Goal: Information Seeking & Learning: Compare options

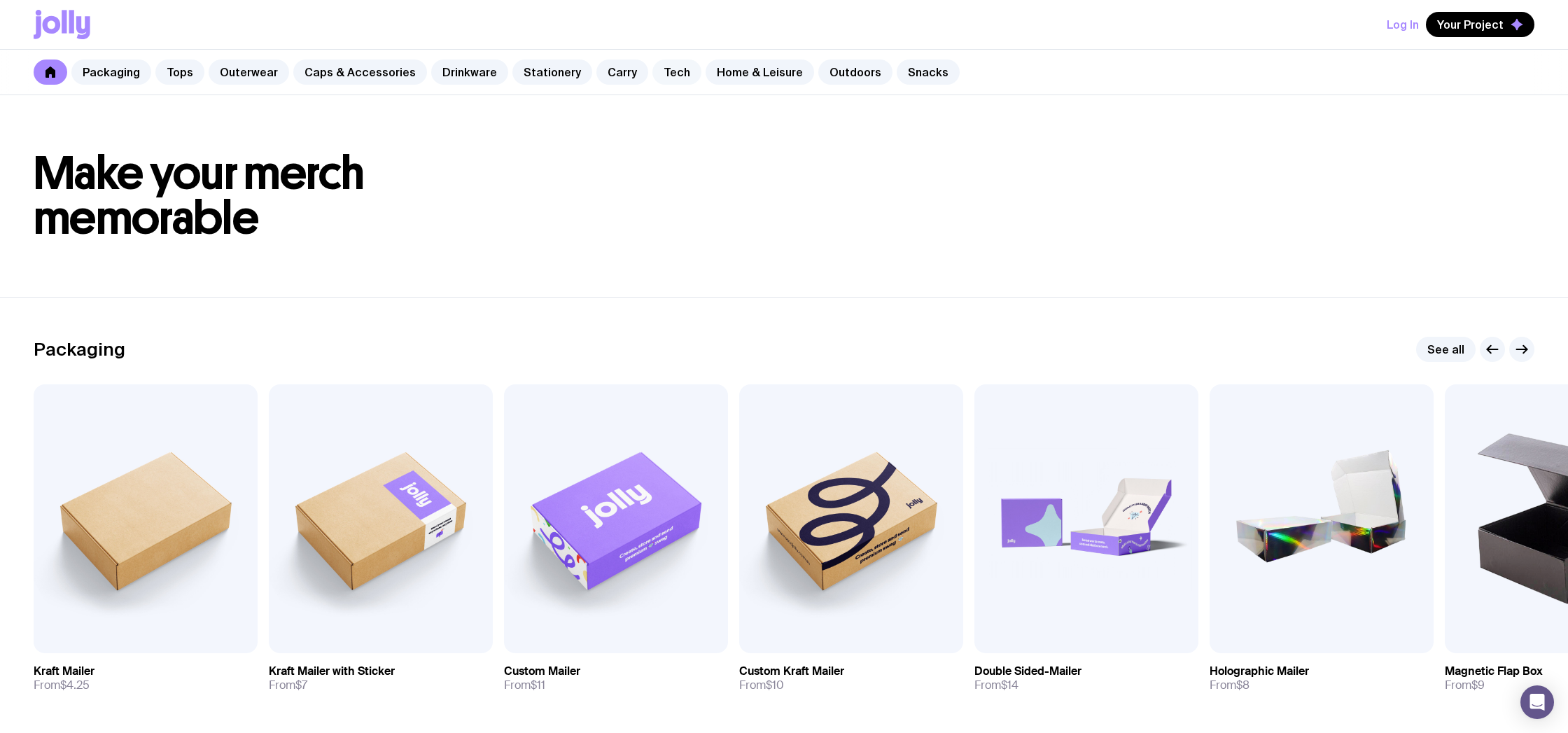
click at [666, 71] on link "Tech" at bounding box center [676, 71] width 49 height 25
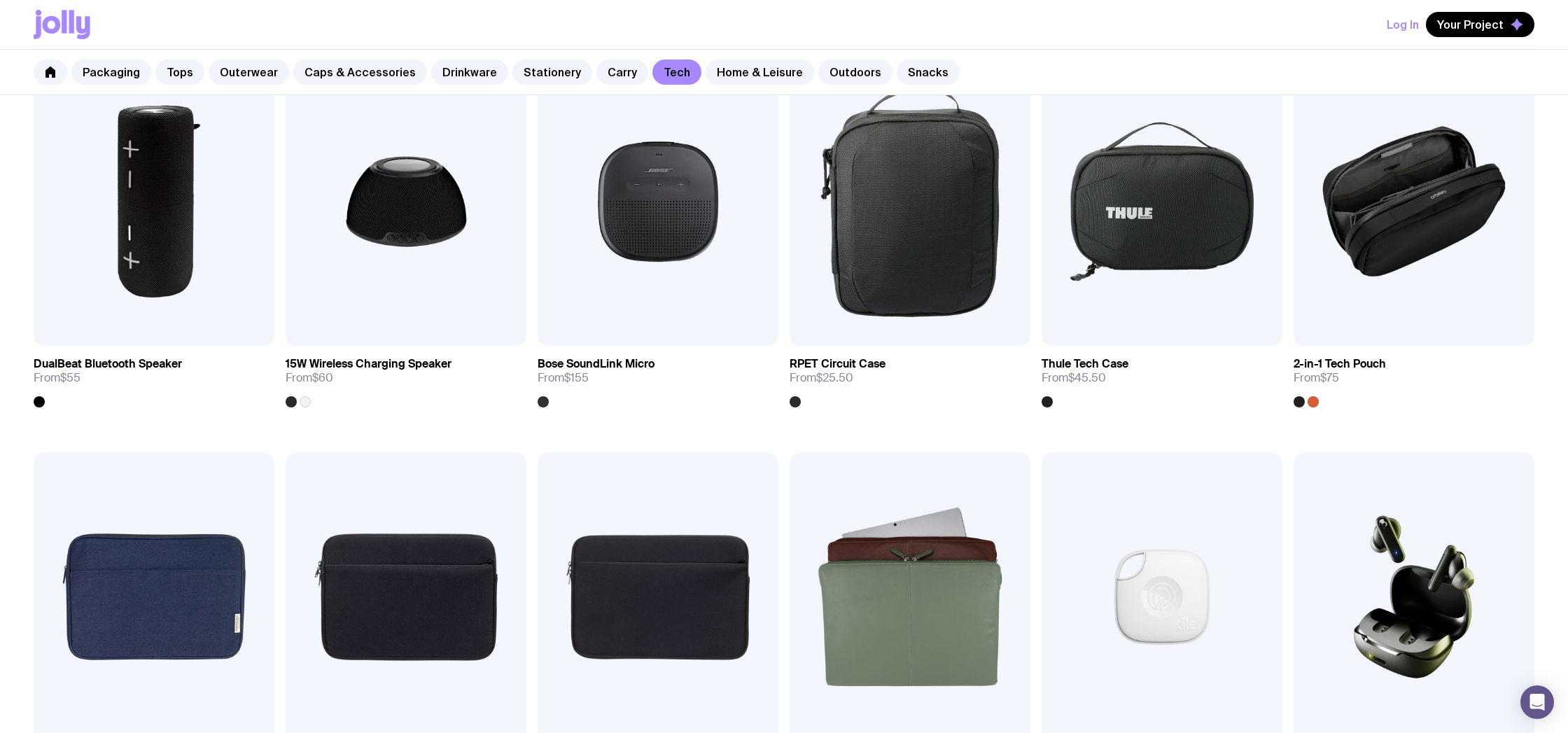
scroll to position [1099, 0]
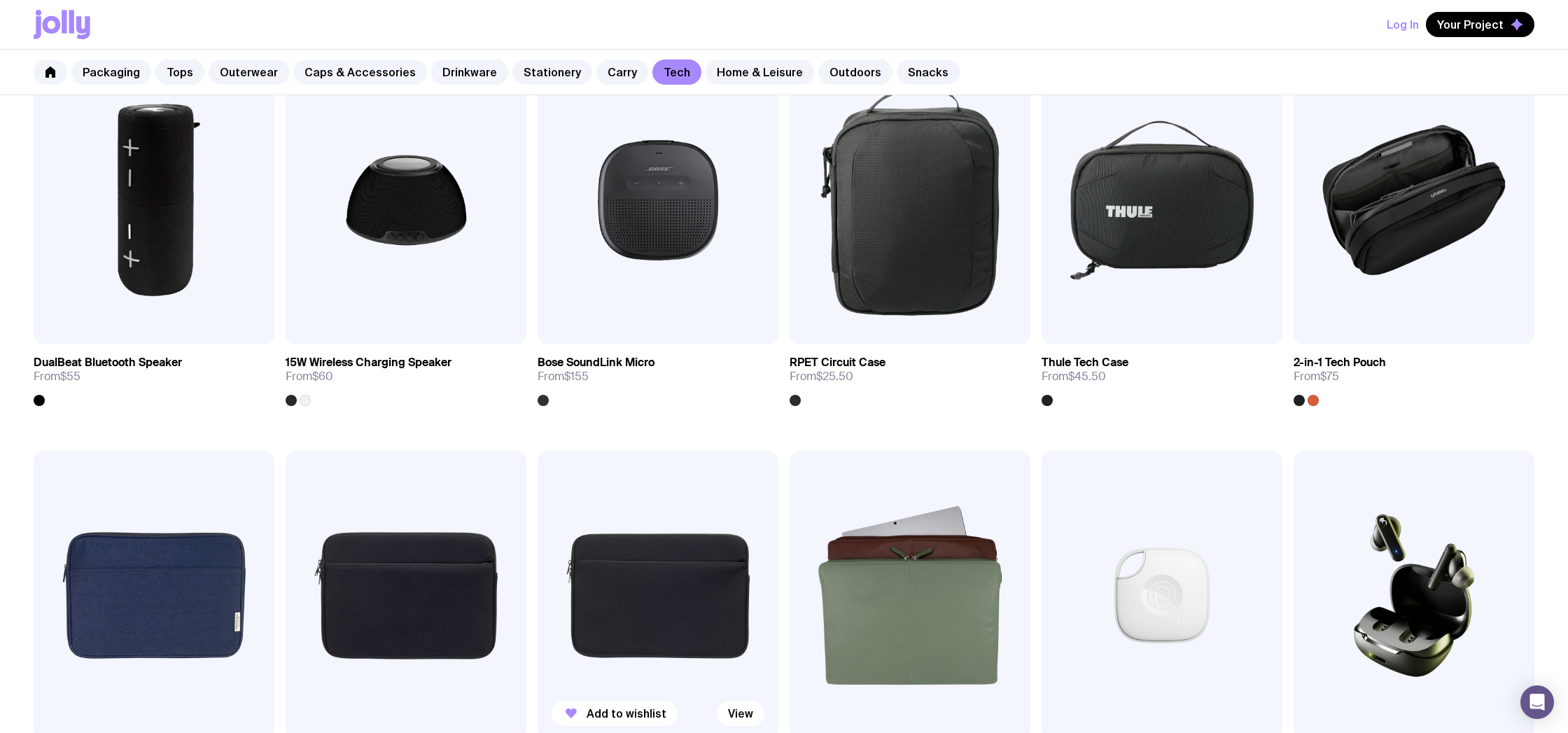
click at [657, 558] on img at bounding box center [657, 595] width 240 height 289
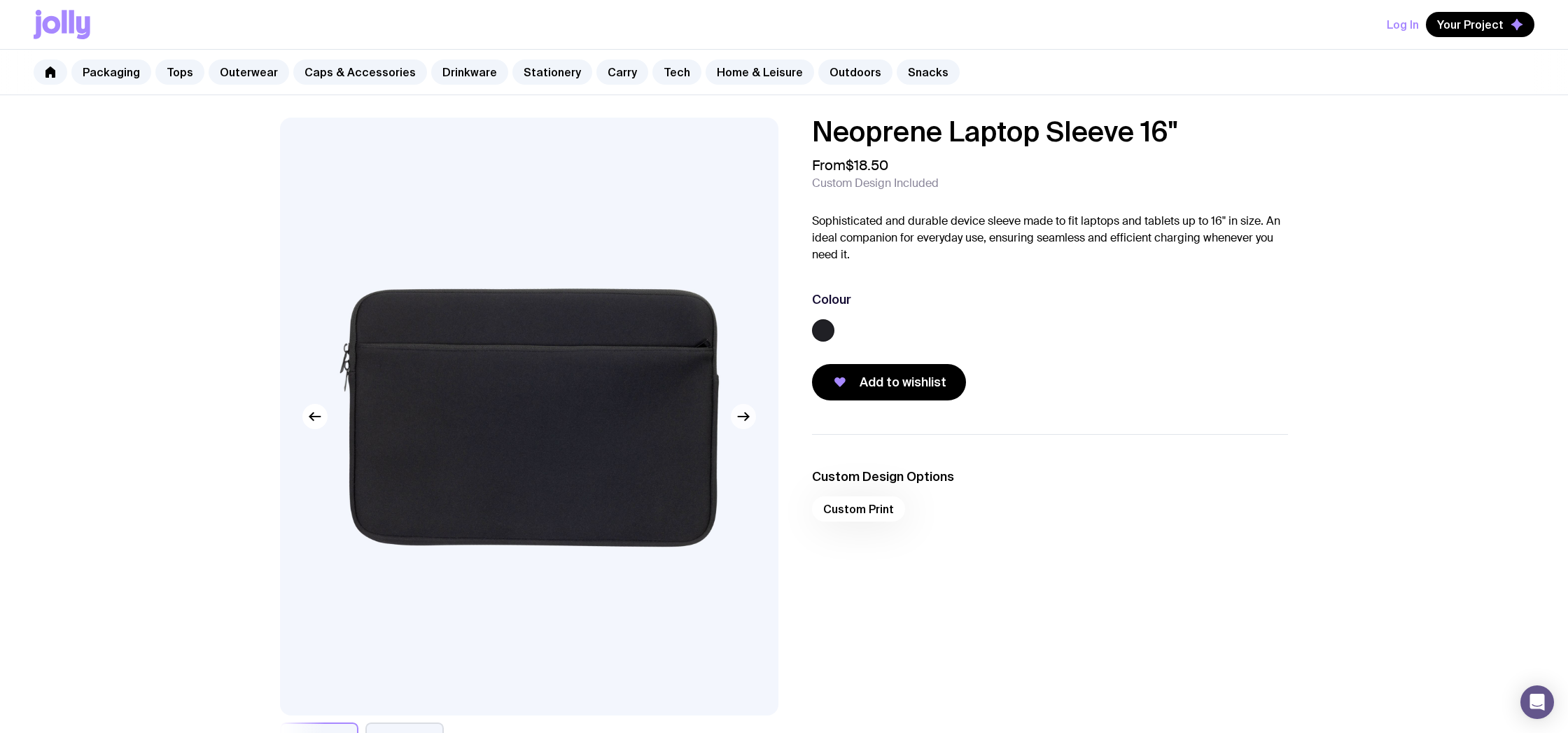
click at [740, 423] on icon "button" at bounding box center [743, 416] width 16 height 16
click at [744, 418] on icon "button" at bounding box center [743, 416] width 16 height 16
click at [747, 416] on icon "button" at bounding box center [746, 416] width 3 height 8
click at [676, 65] on link "Tech" at bounding box center [676, 71] width 49 height 25
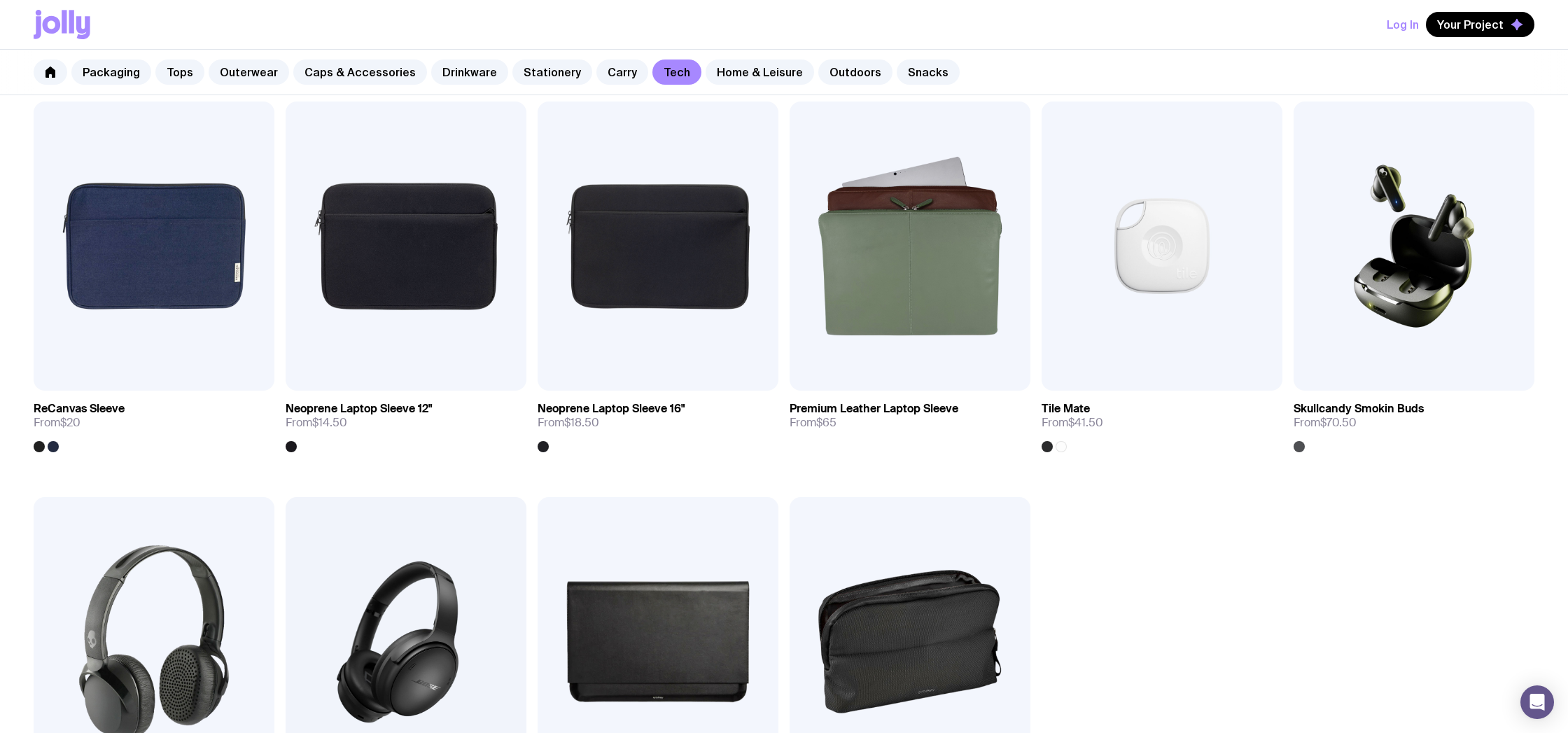
scroll to position [1374, 0]
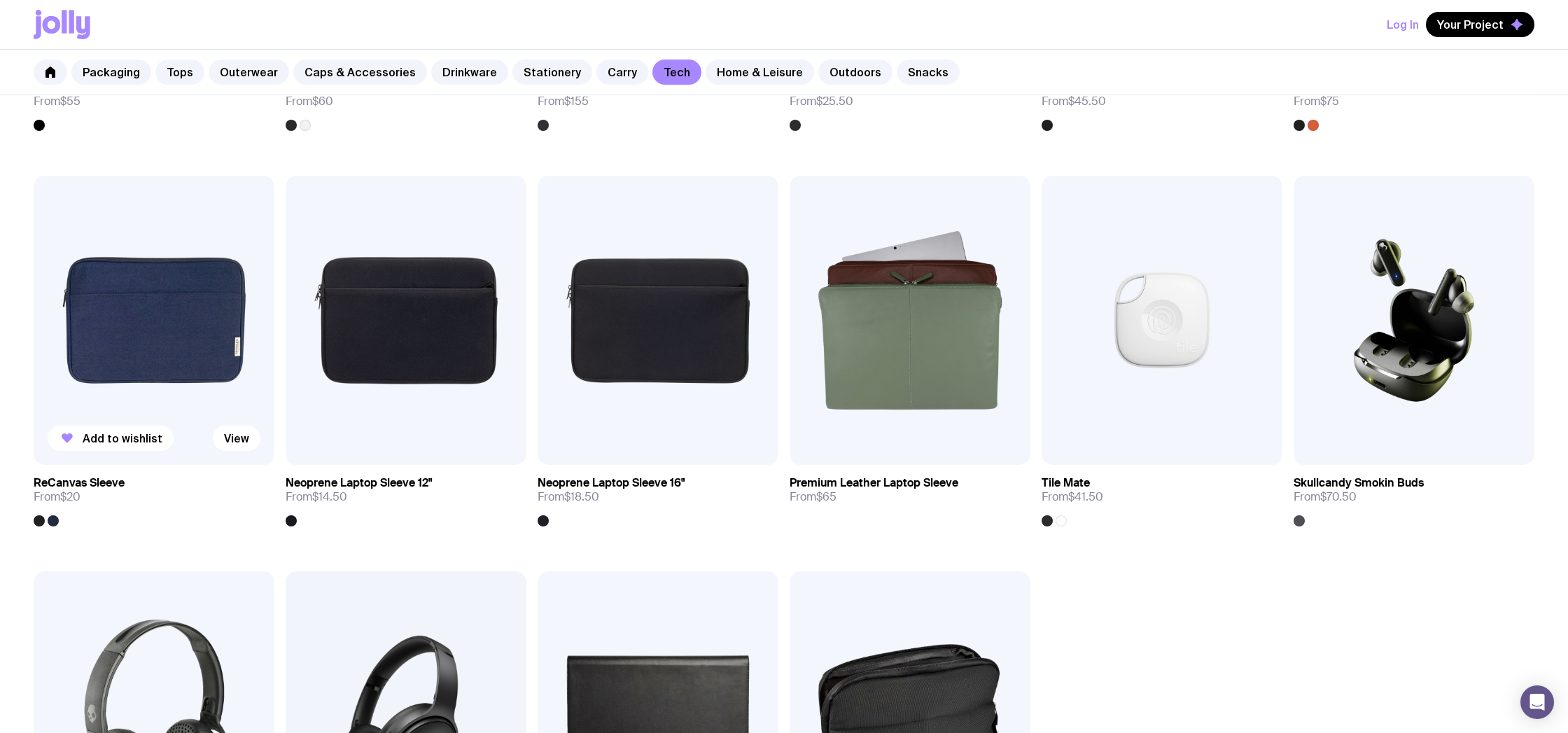
click at [213, 348] on img at bounding box center [153, 320] width 240 height 289
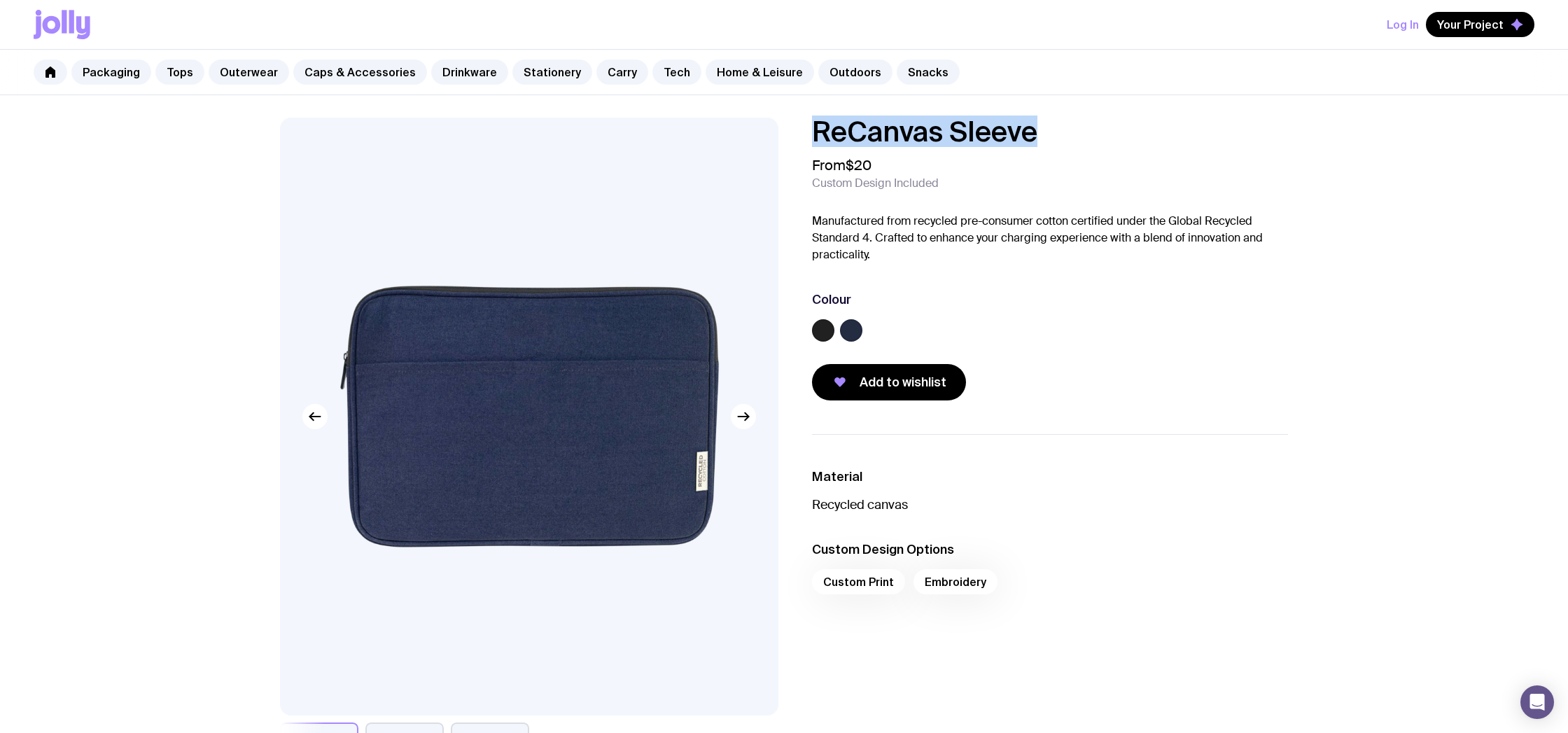
drag, startPoint x: 938, startPoint y: 128, endPoint x: 804, endPoint y: 132, distance: 134.1
click at [804, 132] on div "ReCanvas Sleeve From $20 Custom Design Included Manufactured from recycled pre-…" at bounding box center [1038, 258] width 498 height 283
drag, startPoint x: 630, startPoint y: 74, endPoint x: 638, endPoint y: 73, distance: 8.1
click at [638, 73] on div "Packaging Tops Outerwear Caps & Accessories Drinkware Stationery Carry Tech Hom…" at bounding box center [784, 72] width 1568 height 46
click at [652, 72] on link "Tech" at bounding box center [676, 71] width 49 height 25
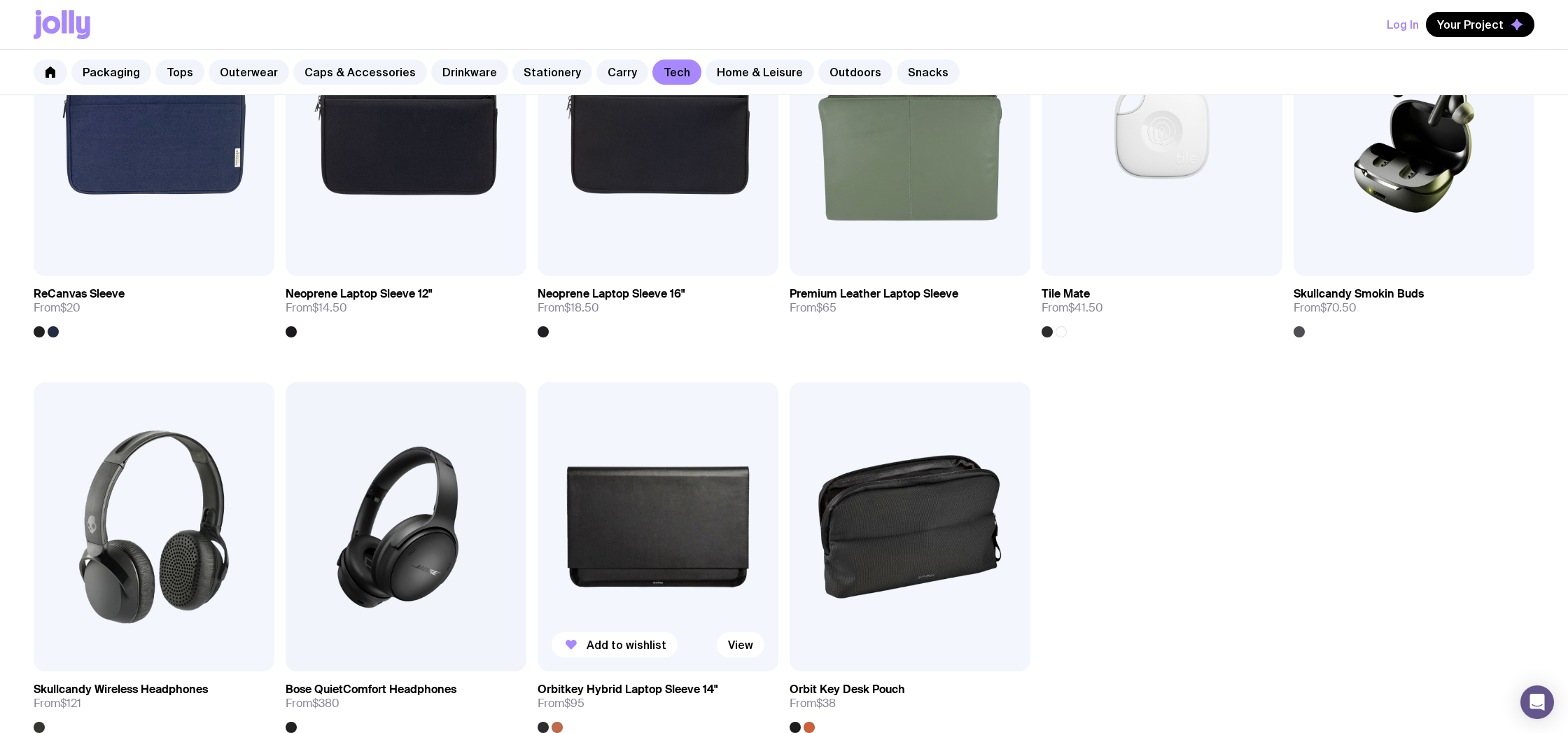
scroll to position [1587, 0]
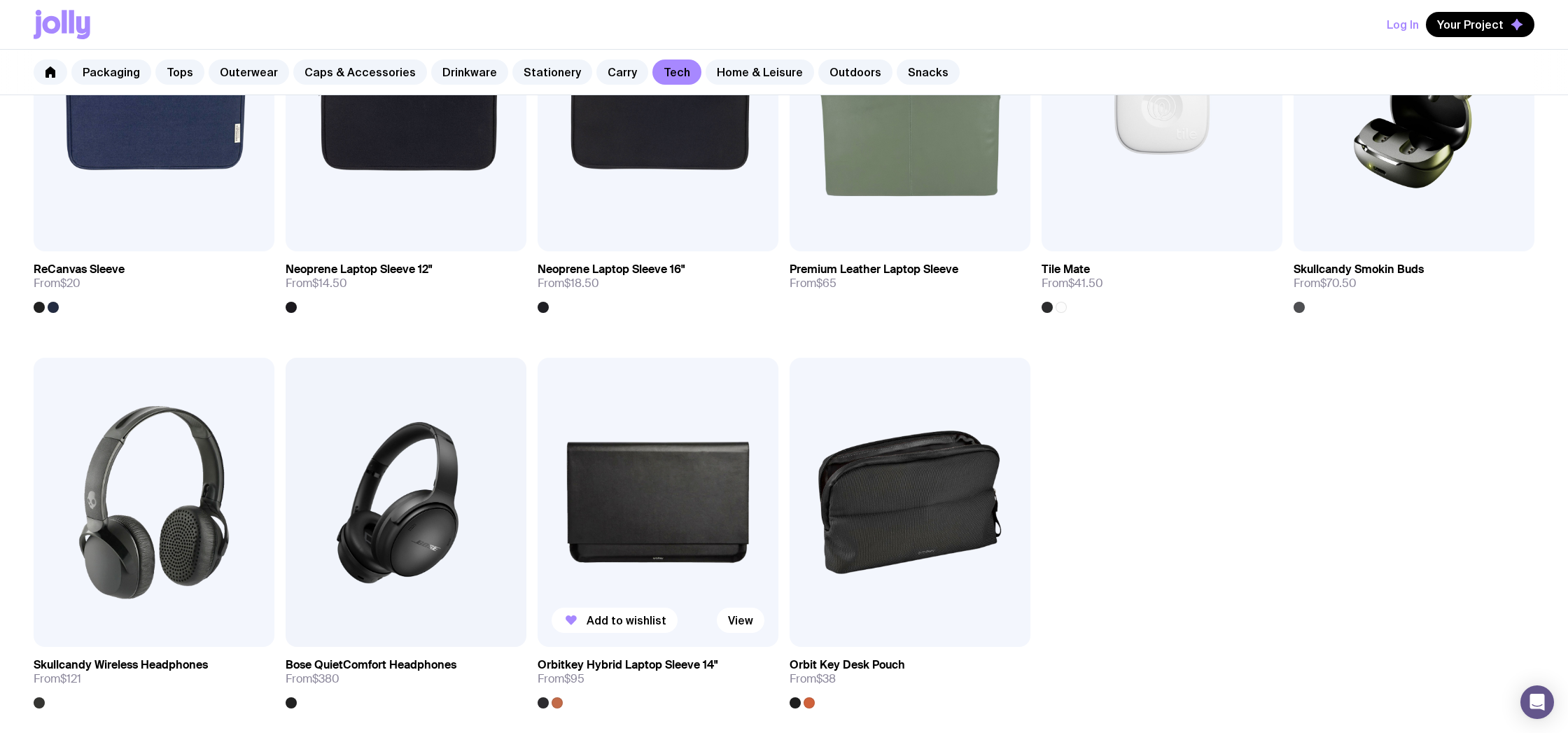
click at [673, 518] on img at bounding box center [657, 502] width 240 height 289
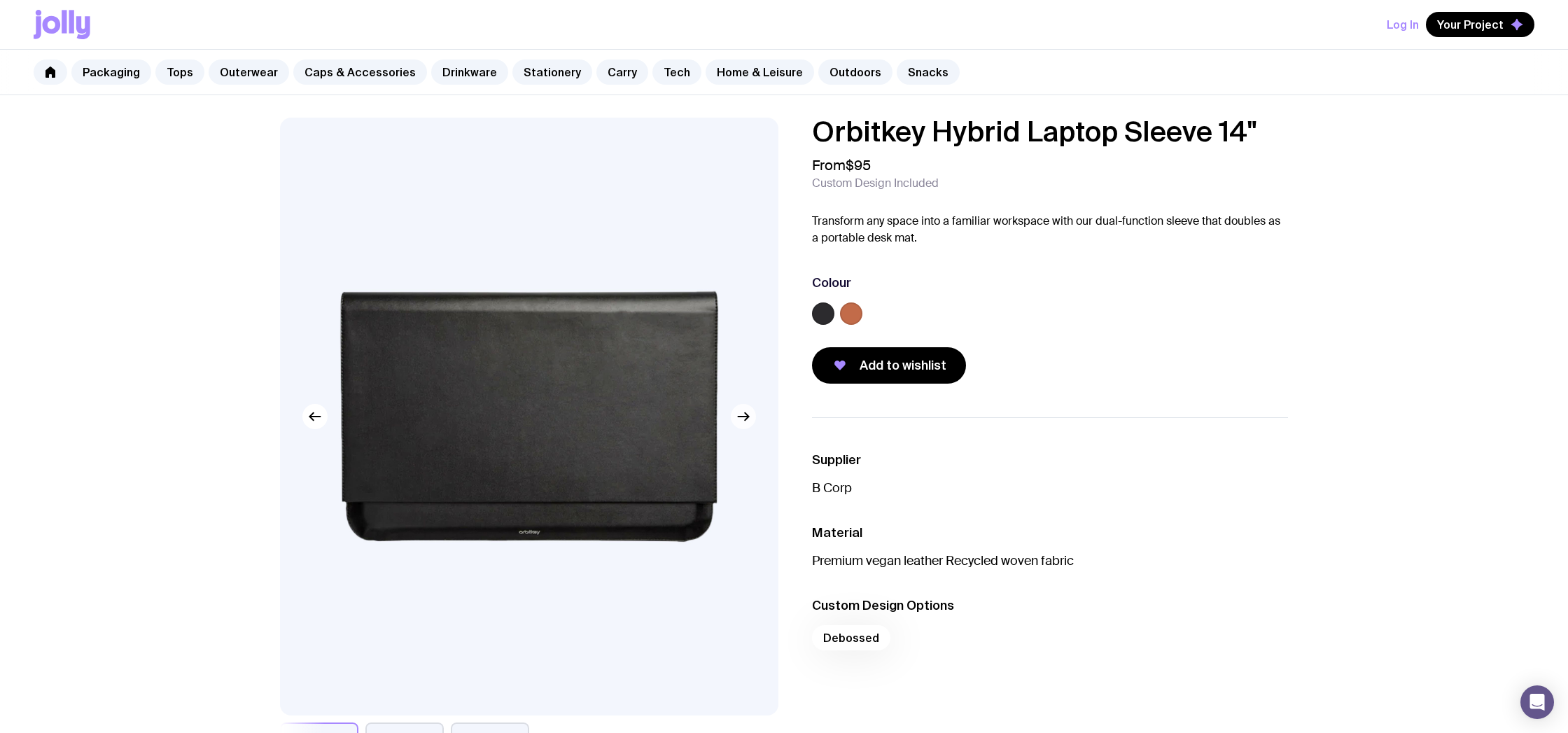
click at [745, 413] on icon "button" at bounding box center [746, 416] width 3 height 8
click at [744, 413] on icon "button" at bounding box center [746, 416] width 3 height 8
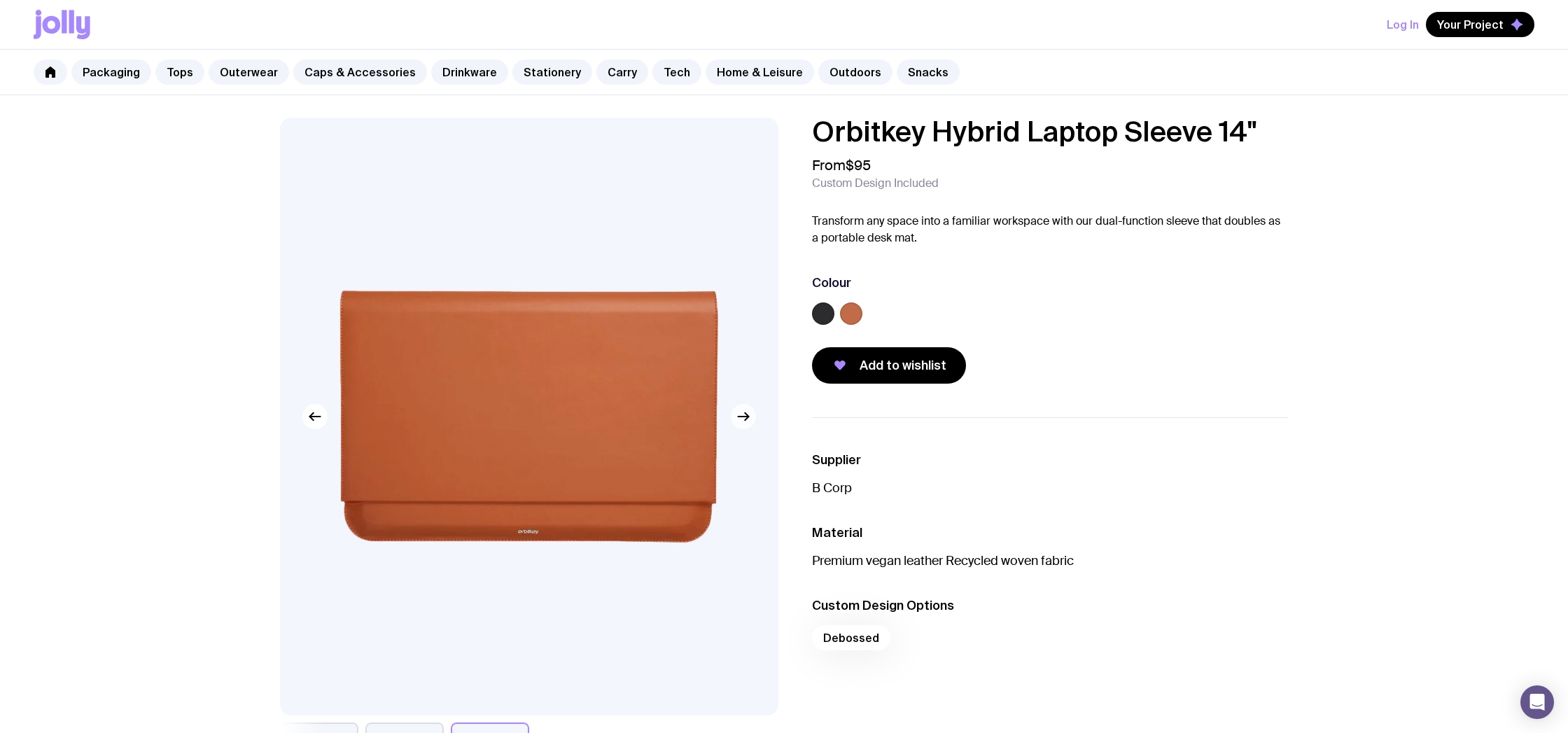
click at [744, 413] on icon "button" at bounding box center [746, 416] width 3 height 8
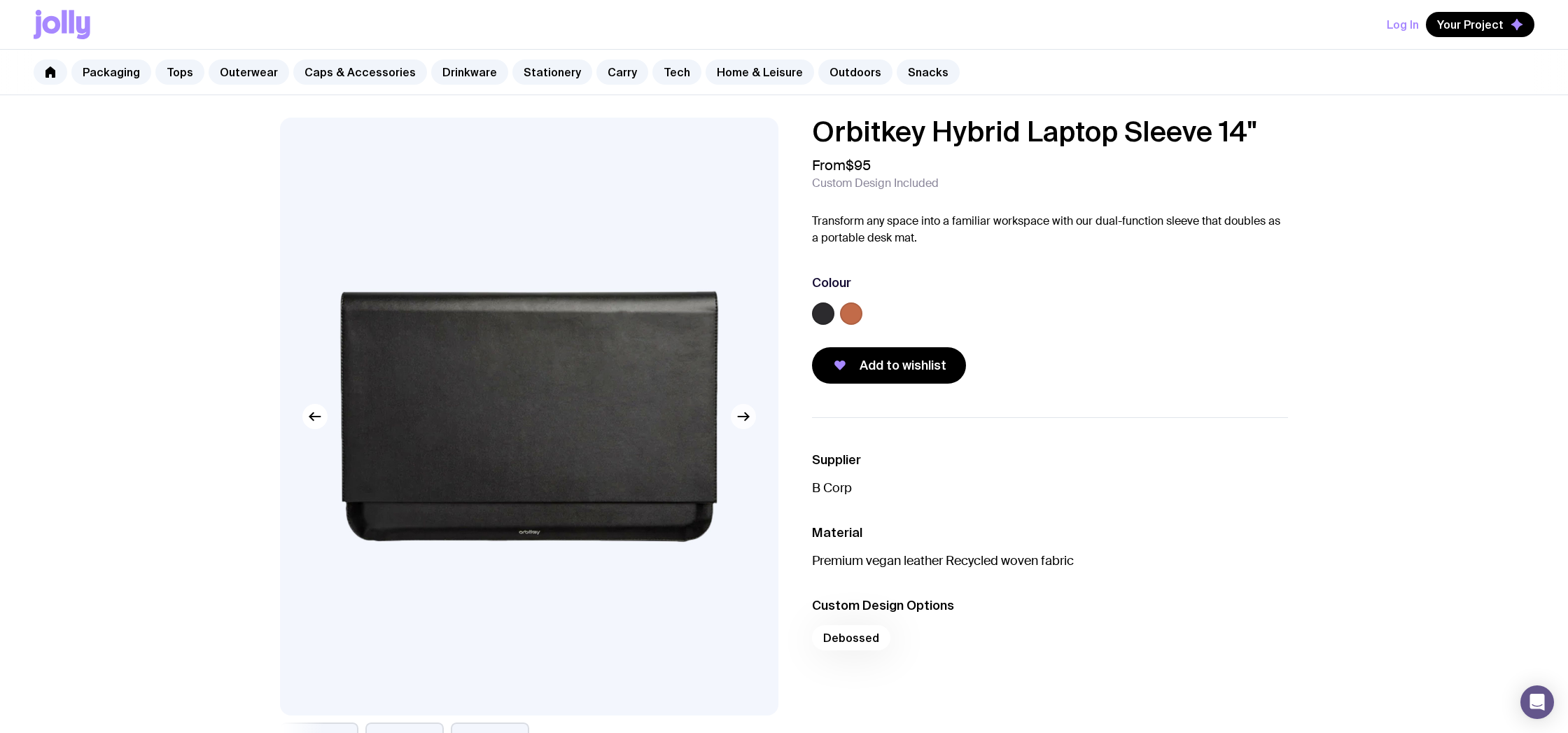
click at [742, 414] on icon "button" at bounding box center [743, 416] width 16 height 16
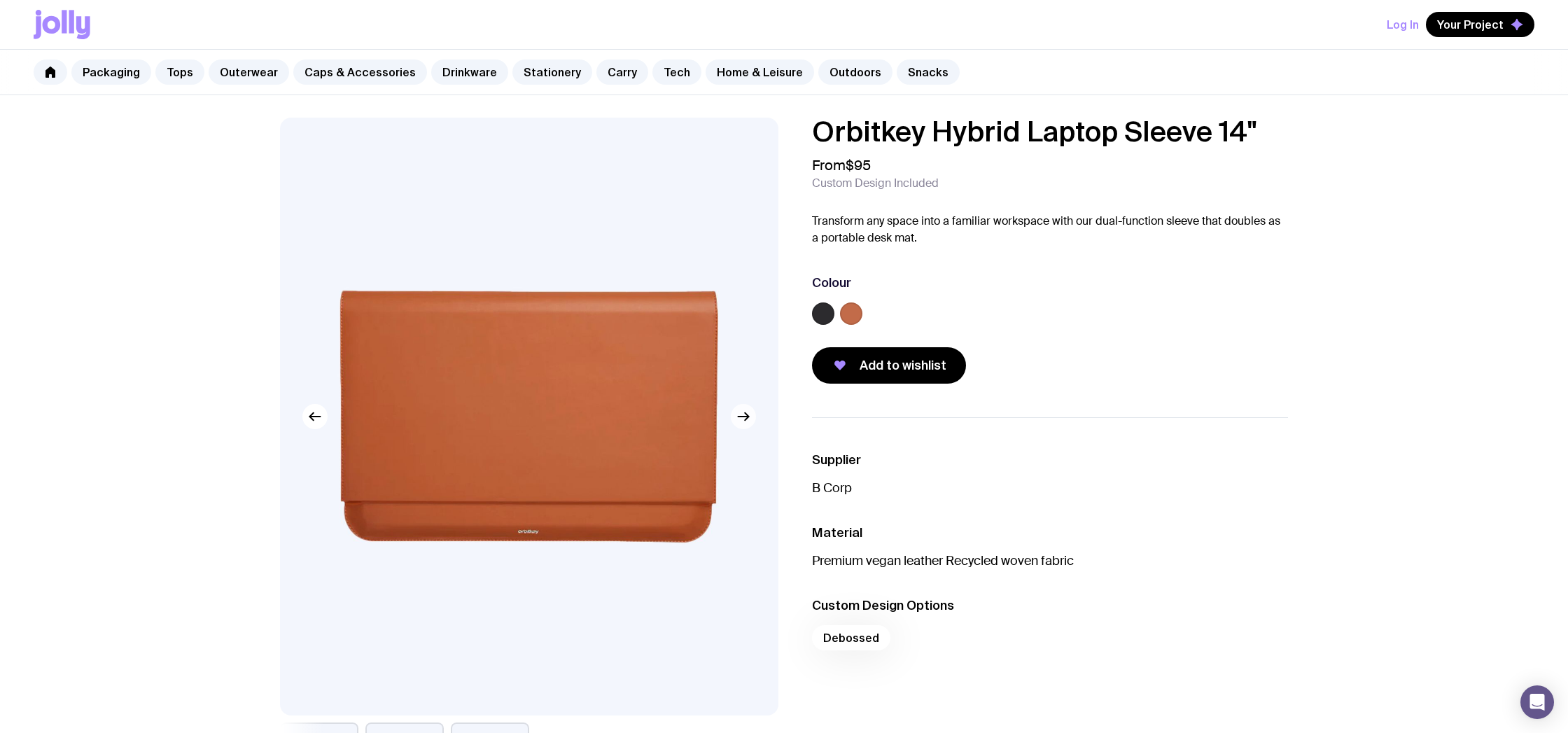
click at [742, 414] on icon "button" at bounding box center [743, 416] width 16 height 16
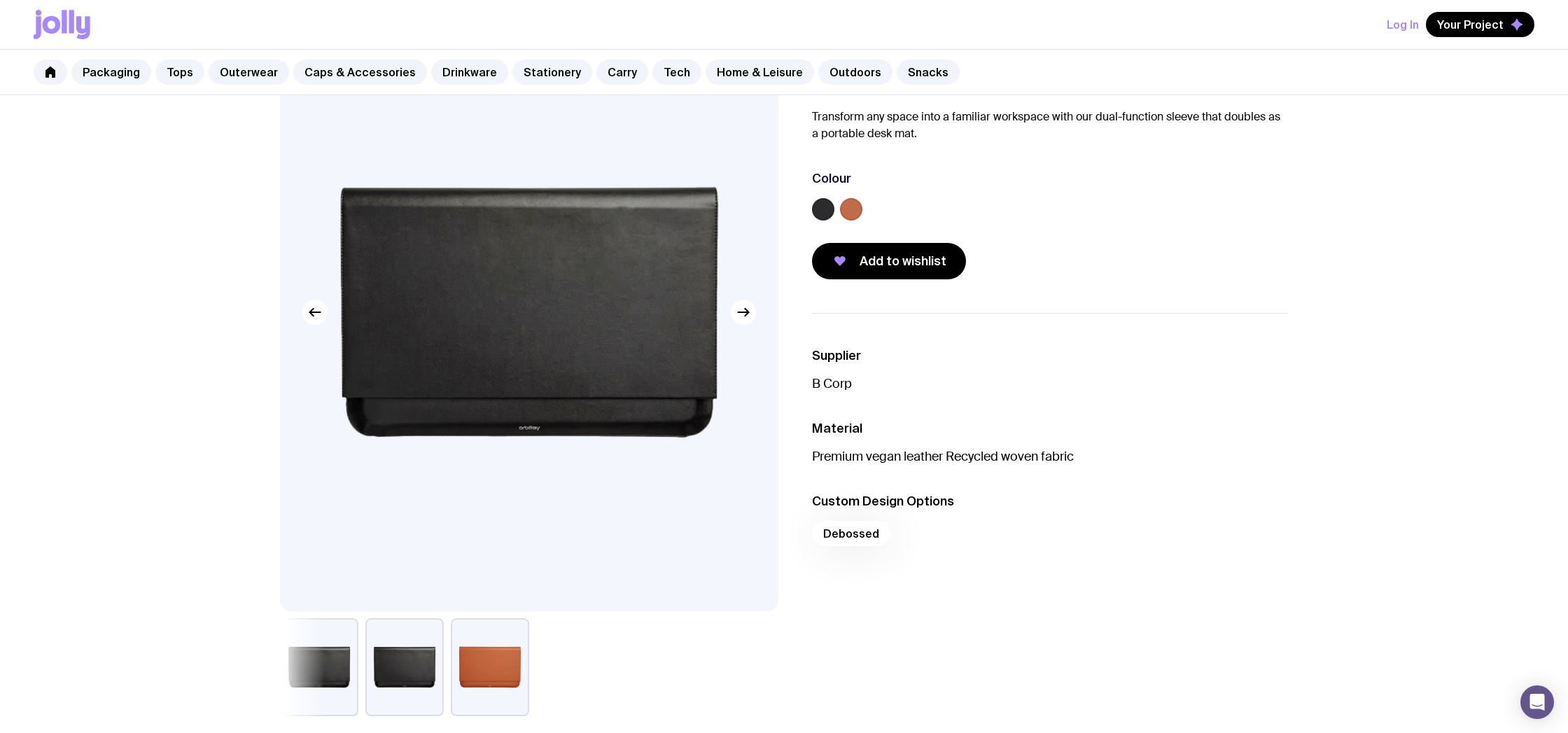
scroll to position [128, 0]
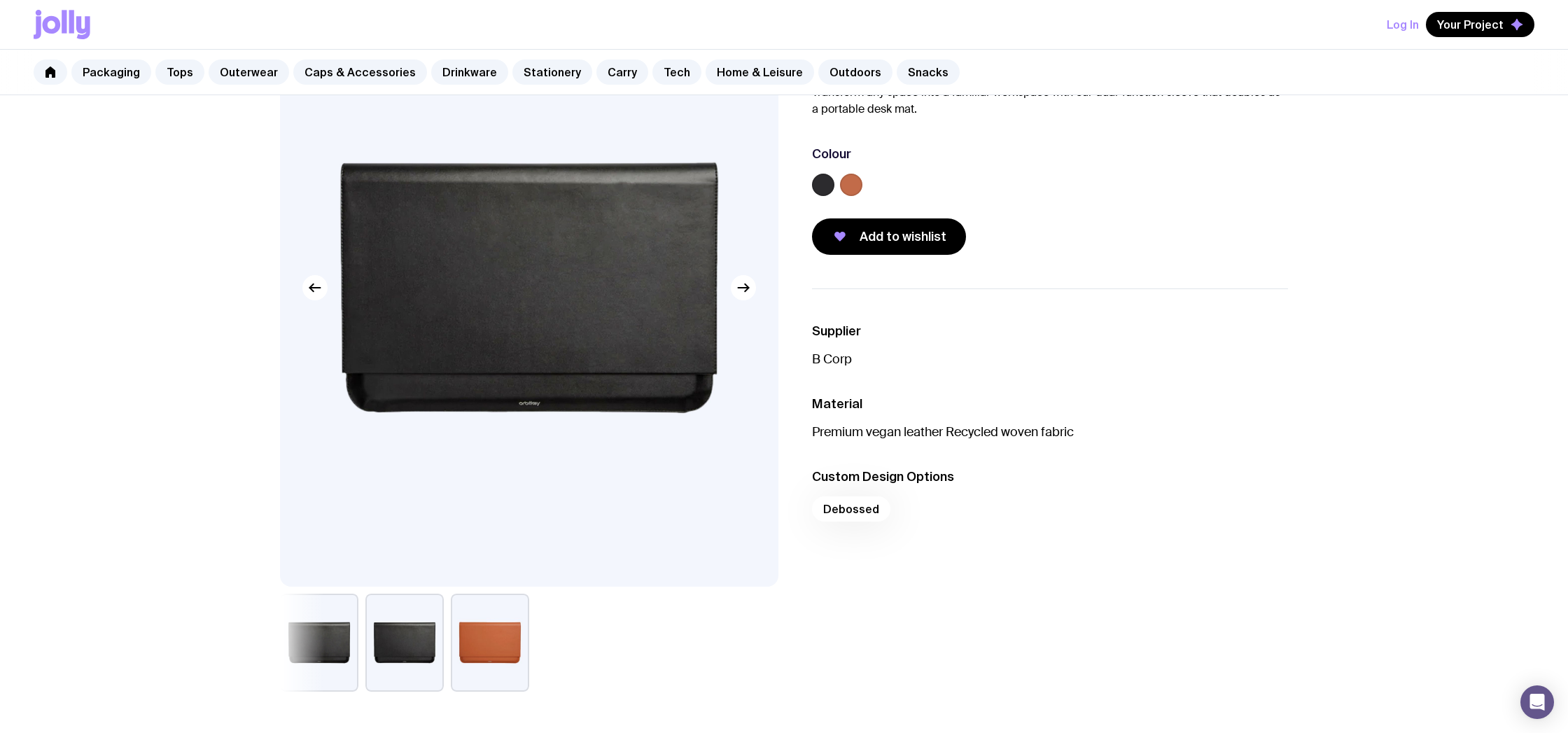
click at [400, 632] on button "button" at bounding box center [404, 643] width 78 height 98
click at [333, 634] on button "button" at bounding box center [319, 643] width 78 height 98
drag, startPoint x: 401, startPoint y: 640, endPoint x: 353, endPoint y: 638, distance: 48.0
click at [401, 640] on button "button" at bounding box center [404, 643] width 78 height 98
click at [342, 638] on button "button" at bounding box center [319, 643] width 78 height 98
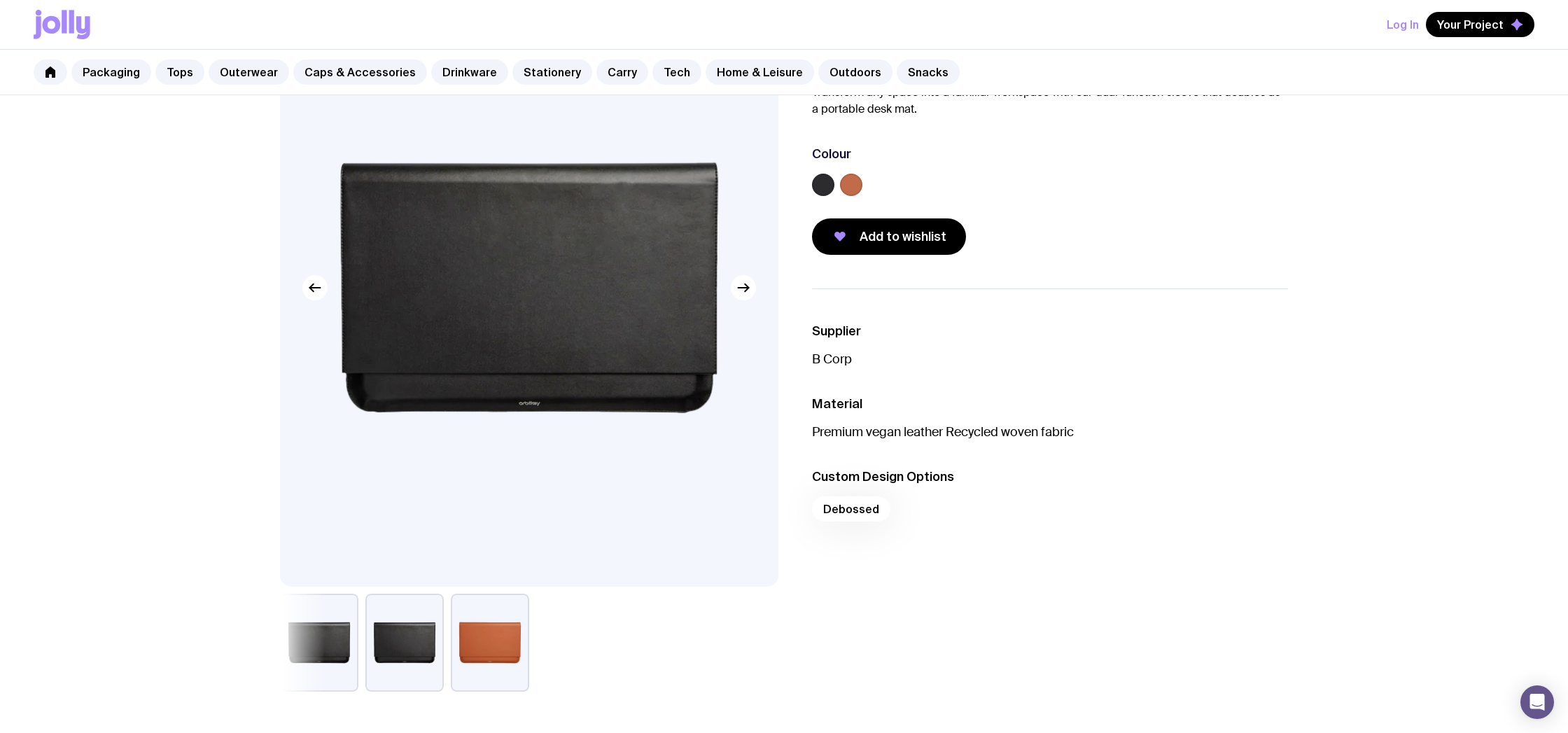
click at [476, 634] on button "button" at bounding box center [489, 643] width 78 height 98
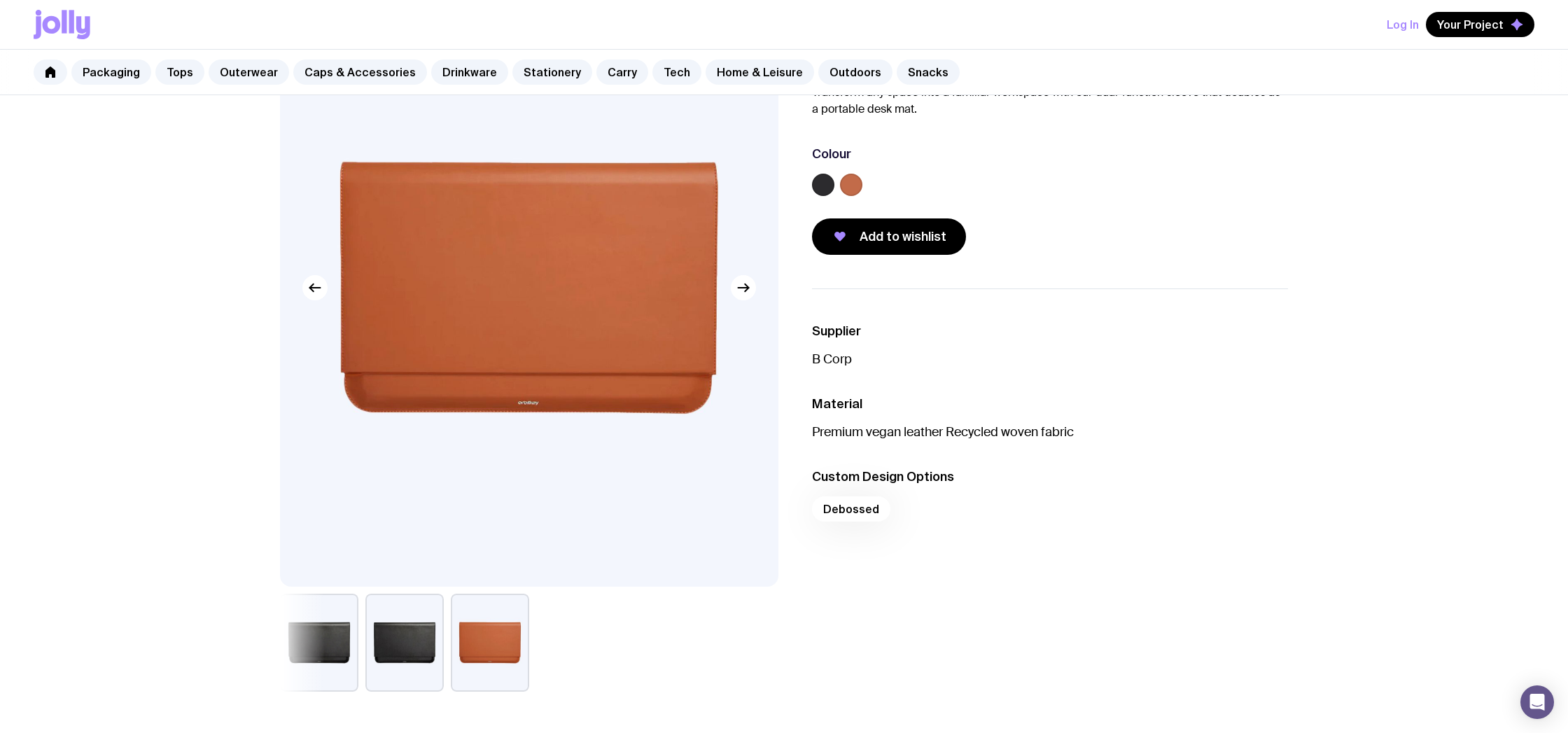
drag, startPoint x: 406, startPoint y: 636, endPoint x: 345, endPoint y: 631, distance: 61.2
click at [406, 636] on button "button" at bounding box center [404, 643] width 78 height 98
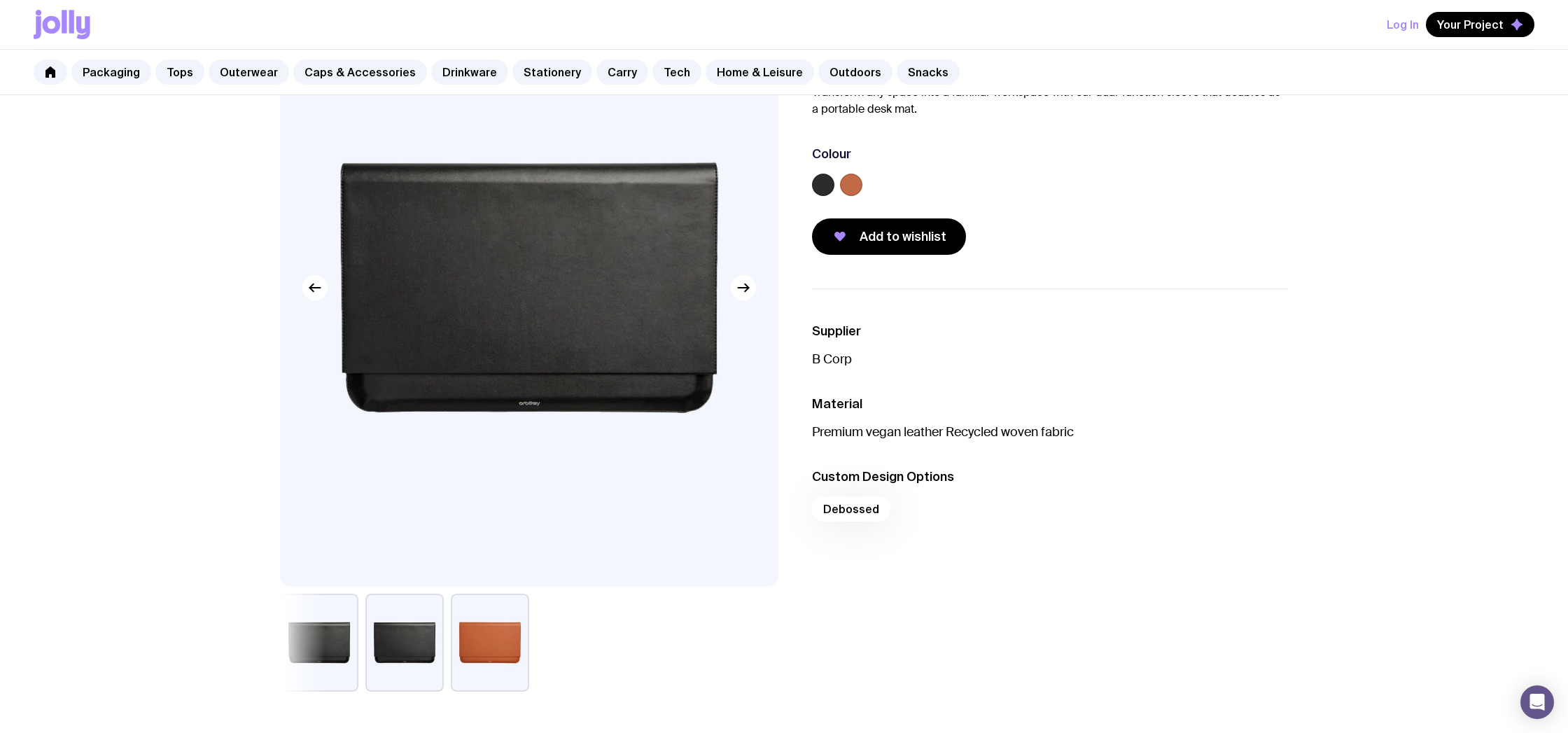
drag, startPoint x: 339, startPoint y: 631, endPoint x: 397, endPoint y: 618, distance: 59.4
click at [339, 631] on button "button" at bounding box center [319, 643] width 78 height 98
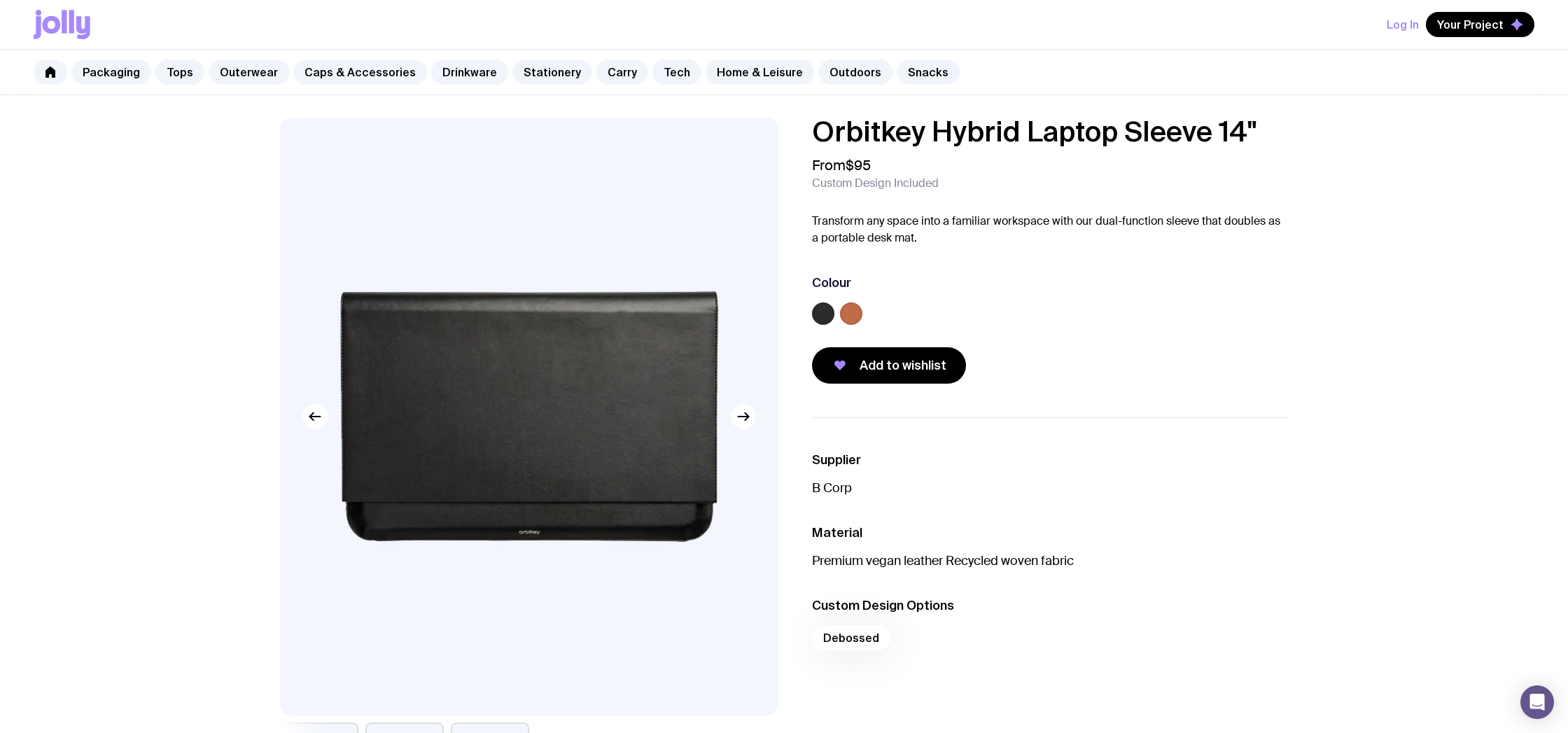
scroll to position [0, 0]
drag, startPoint x: 850, startPoint y: 314, endPoint x: 837, endPoint y: 314, distance: 13.0
click at [850, 314] on label at bounding box center [851, 314] width 22 height 22
click at [0, 0] on input "radio" at bounding box center [0, 0] width 0 height 0
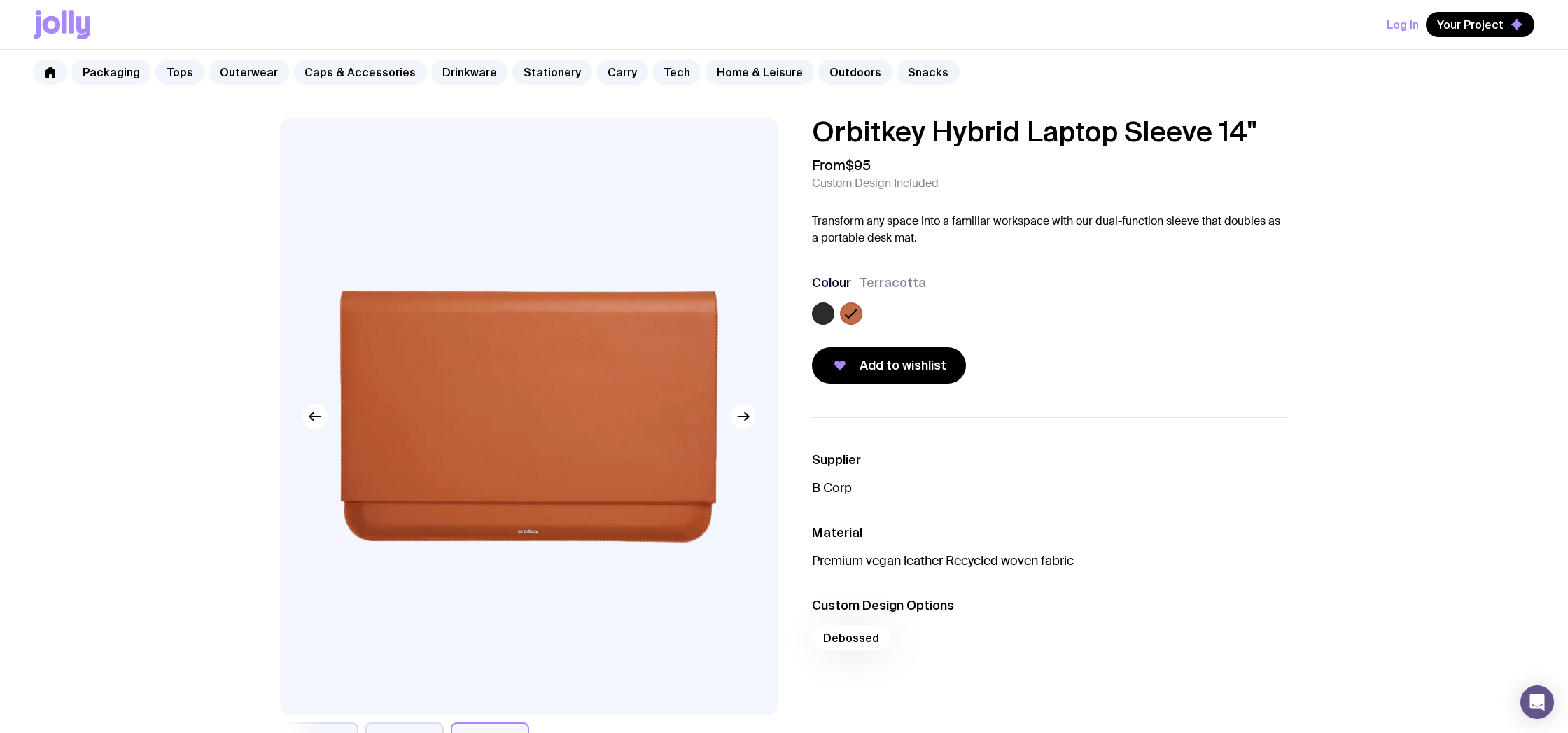
click at [826, 313] on label at bounding box center [823, 314] width 22 height 22
click at [0, 0] on input "radio" at bounding box center [0, 0] width 0 height 0
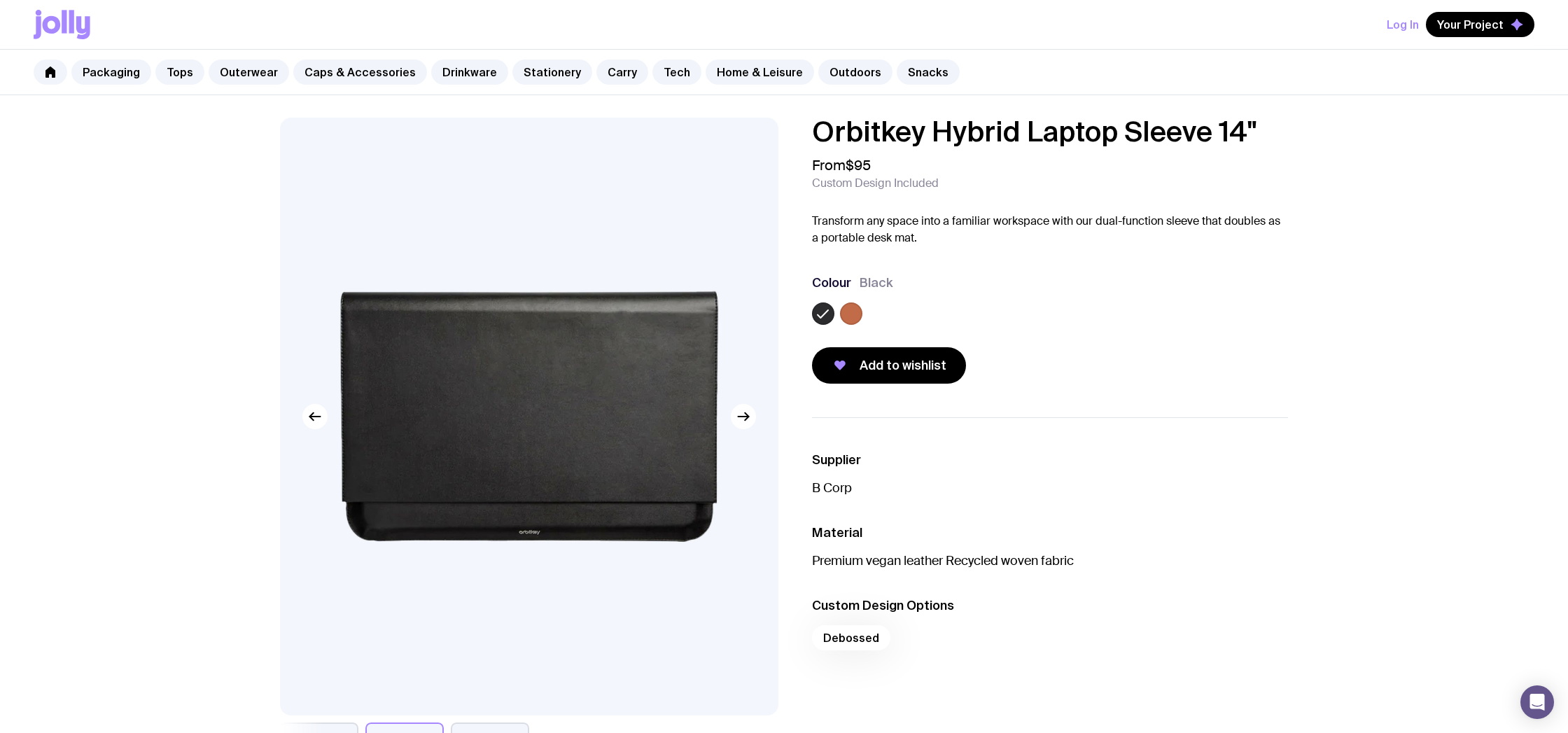
click at [857, 310] on label at bounding box center [851, 314] width 22 height 22
click at [0, 0] on input "radio" at bounding box center [0, 0] width 0 height 0
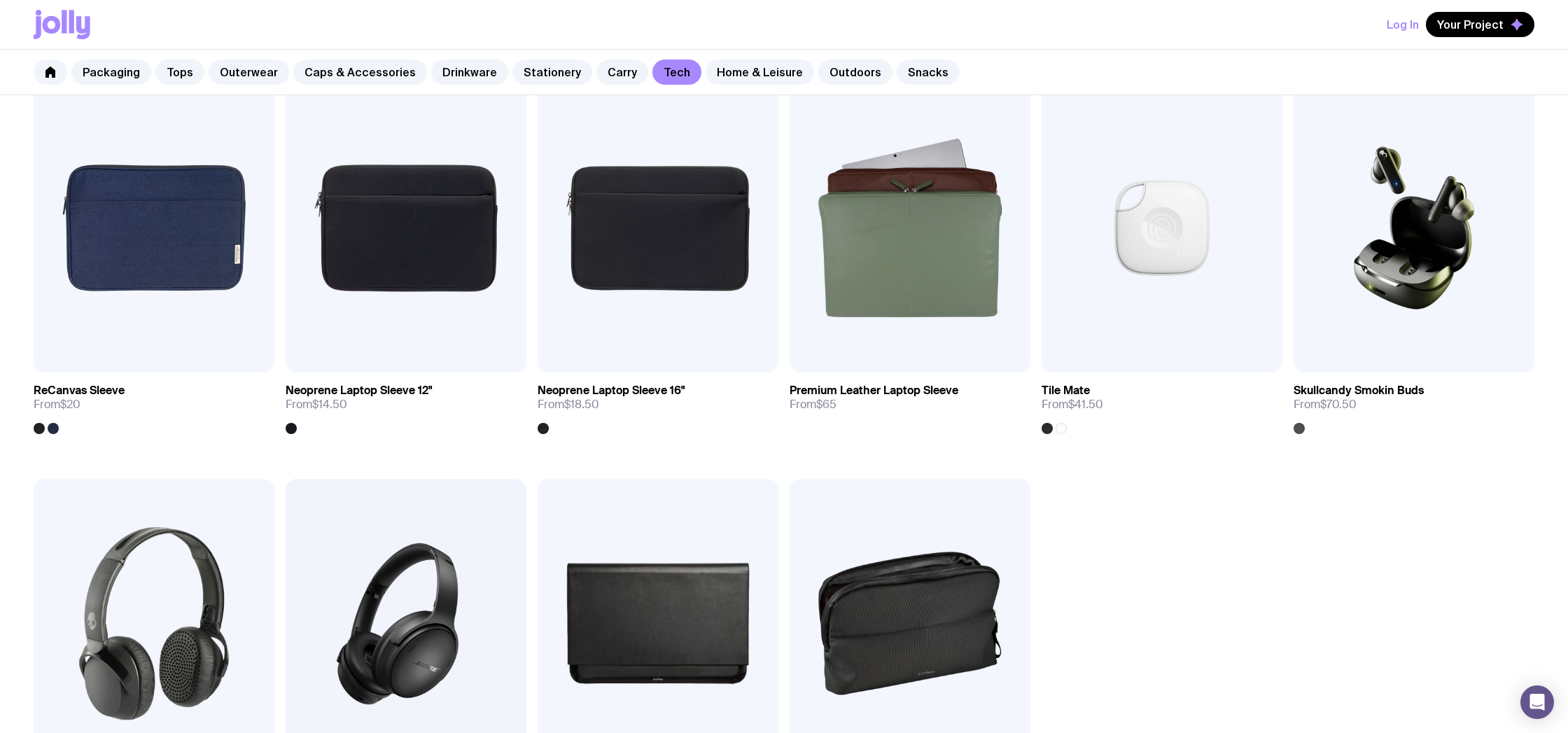
scroll to position [1465, 0]
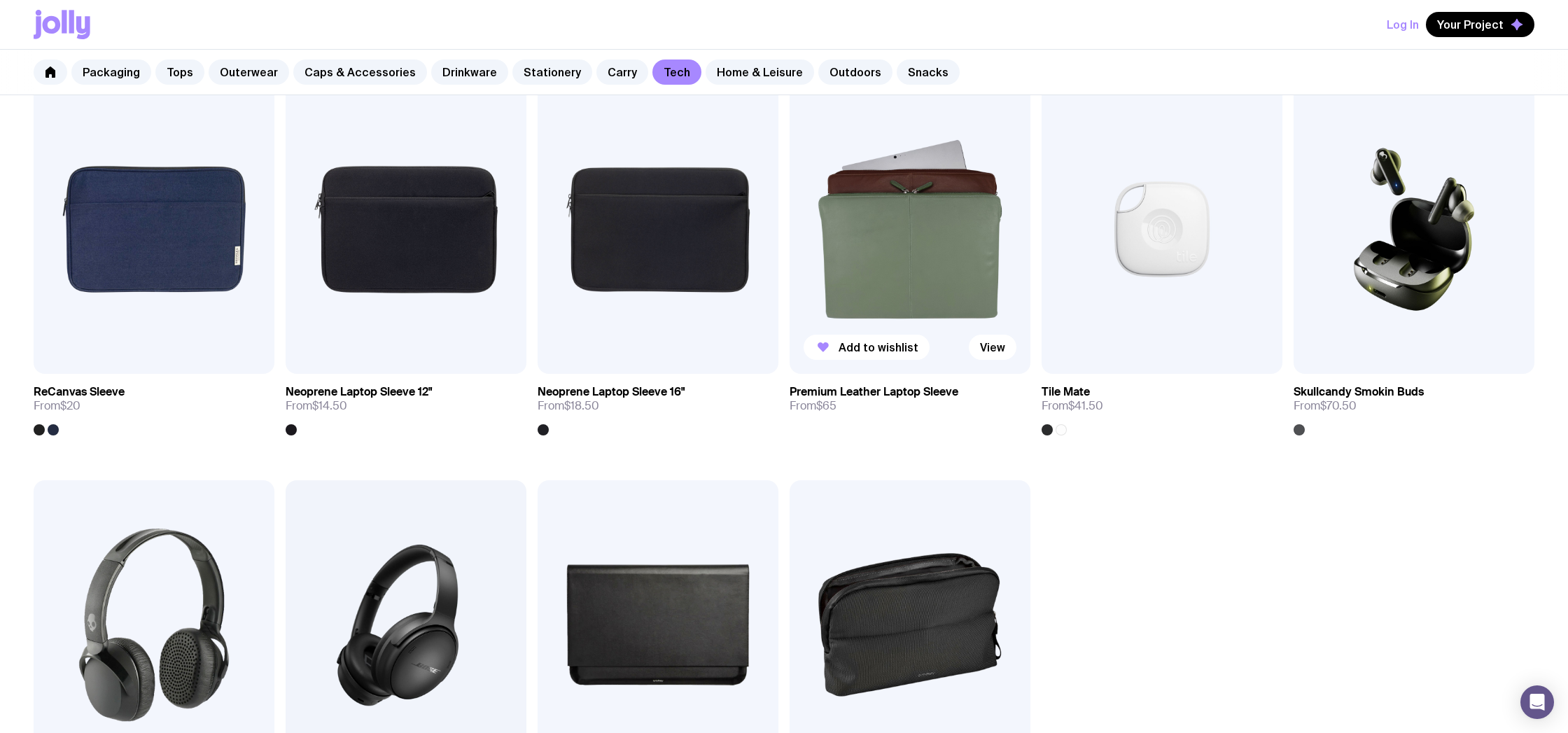
click at [929, 245] on img at bounding box center [909, 229] width 240 height 289
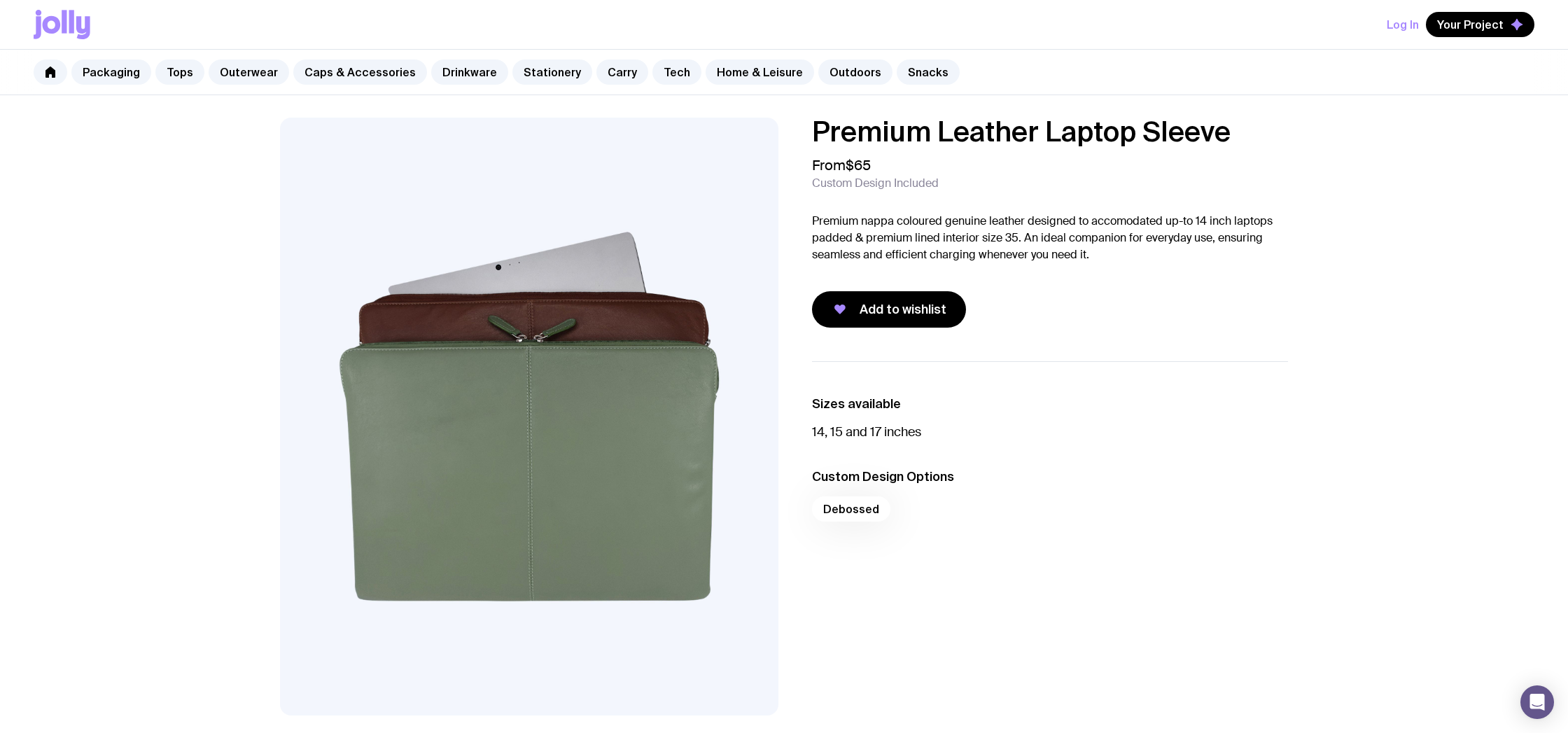
click at [621, 338] on img at bounding box center [529, 416] width 498 height 598
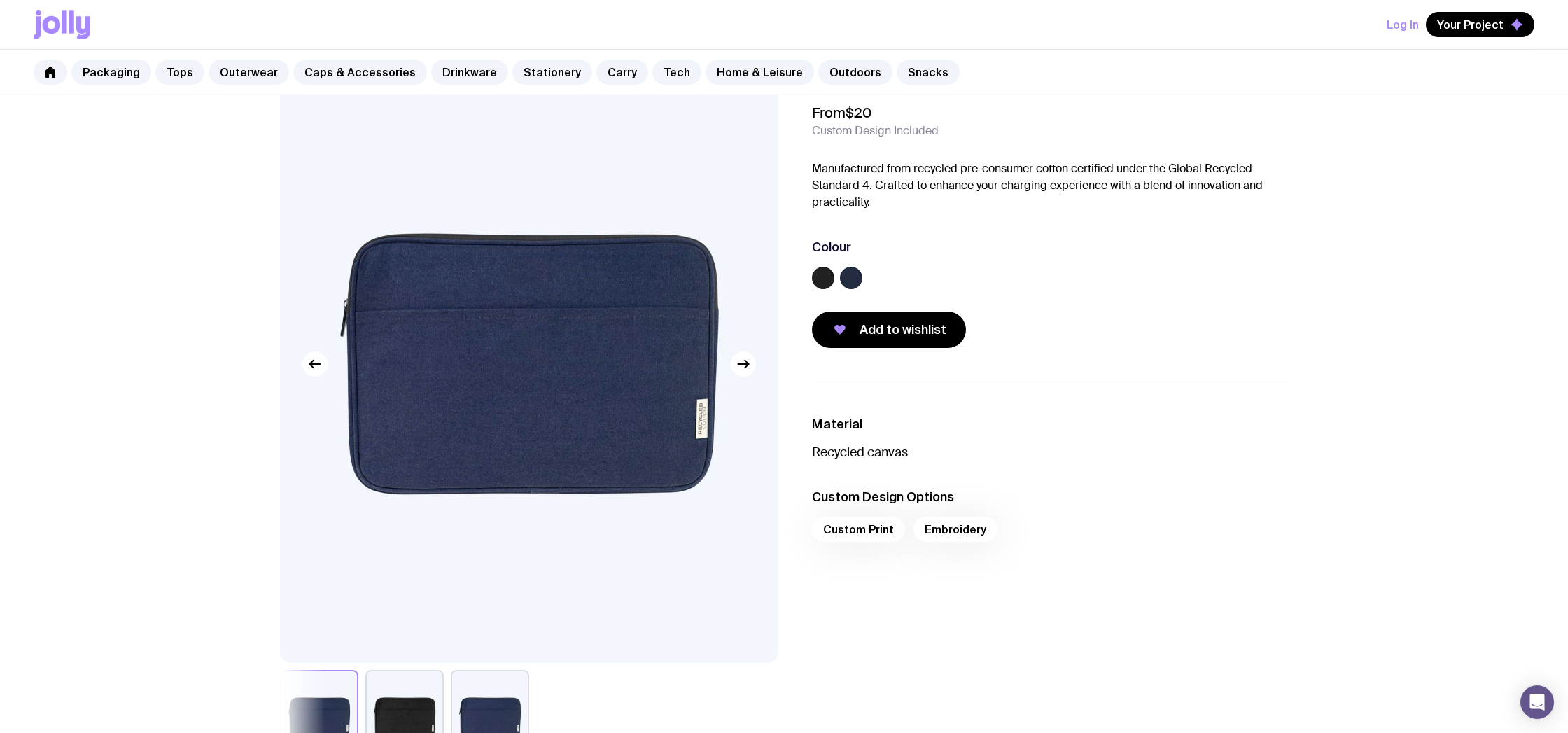
scroll to position [48, 0]
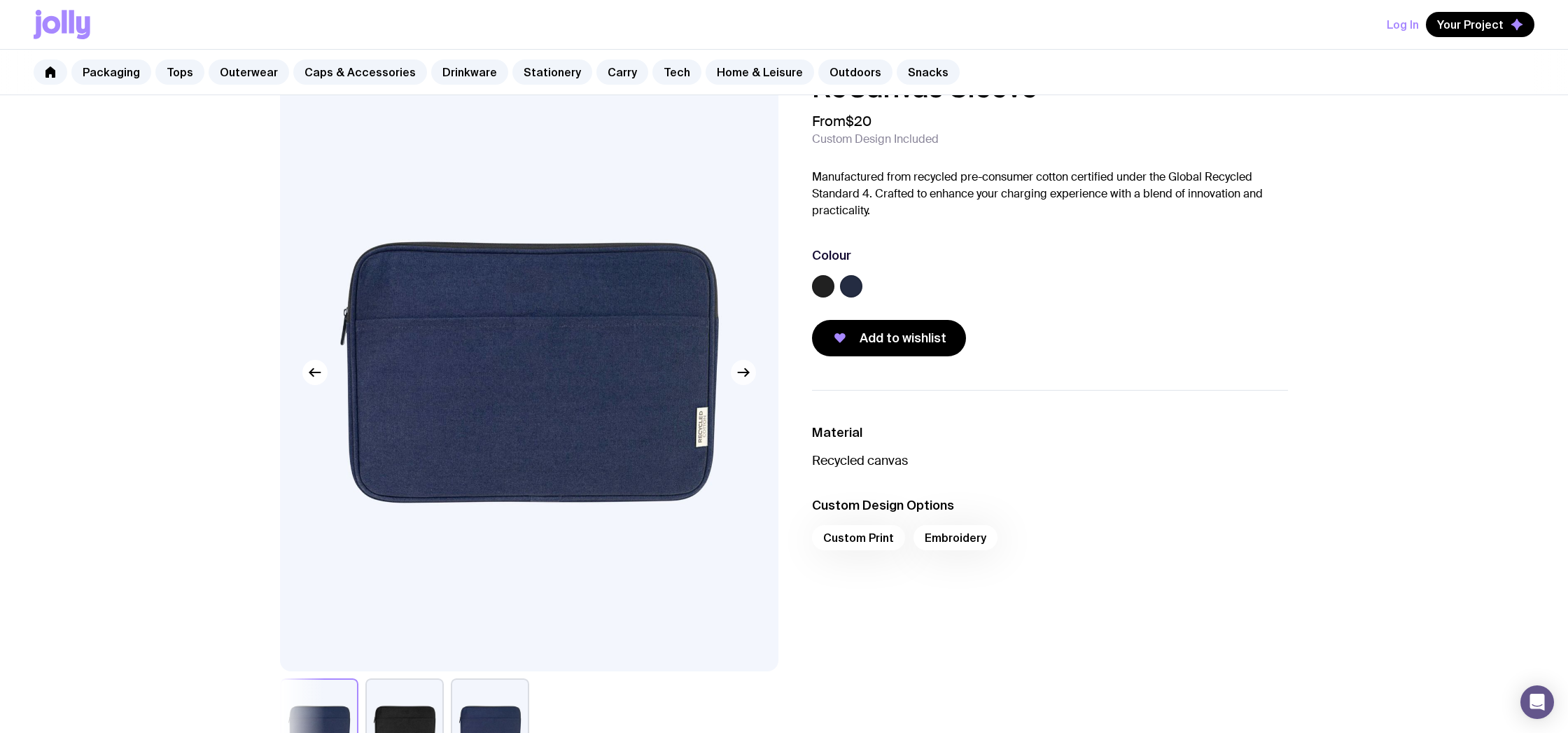
click at [743, 363] on button "button" at bounding box center [743, 372] width 25 height 25
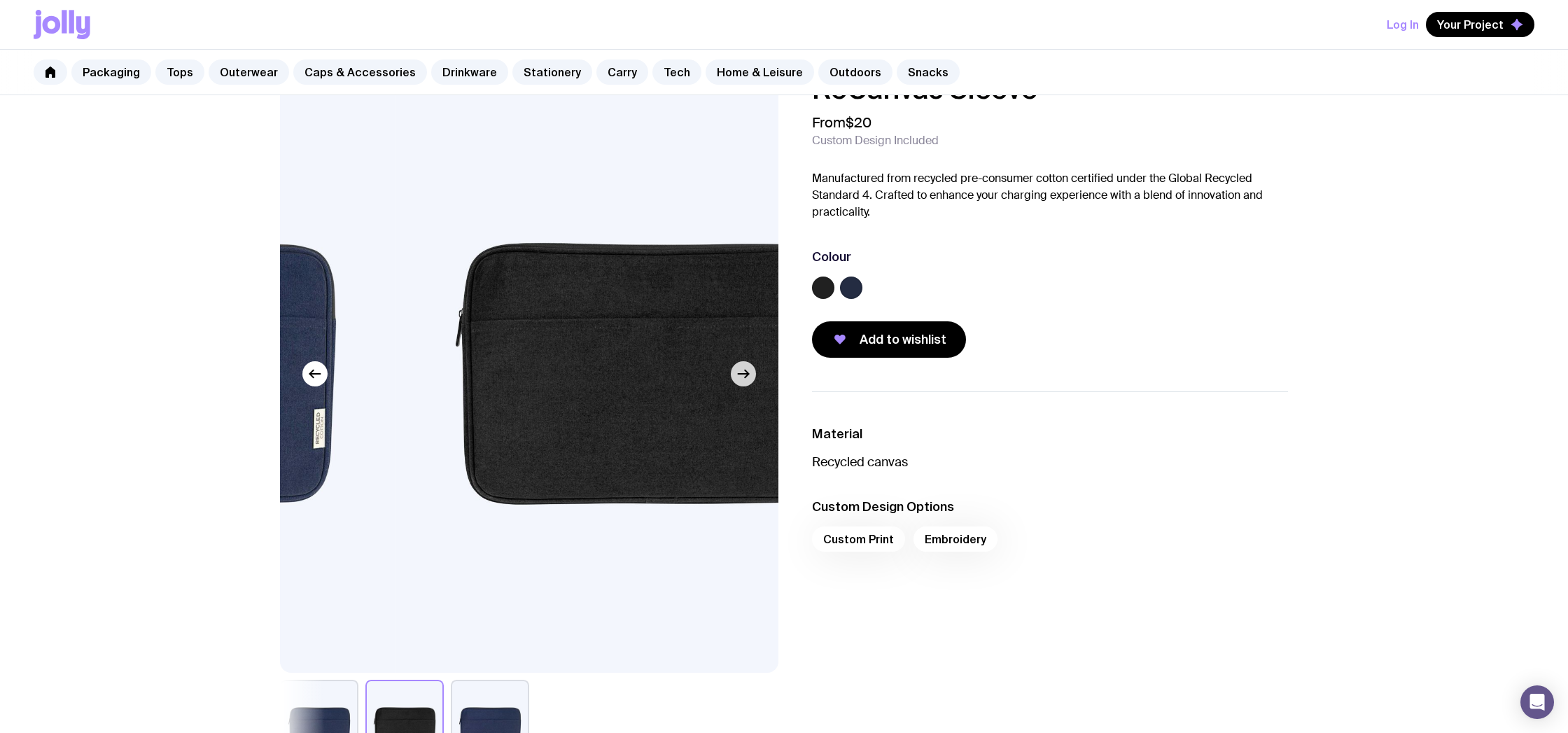
scroll to position [46, 1]
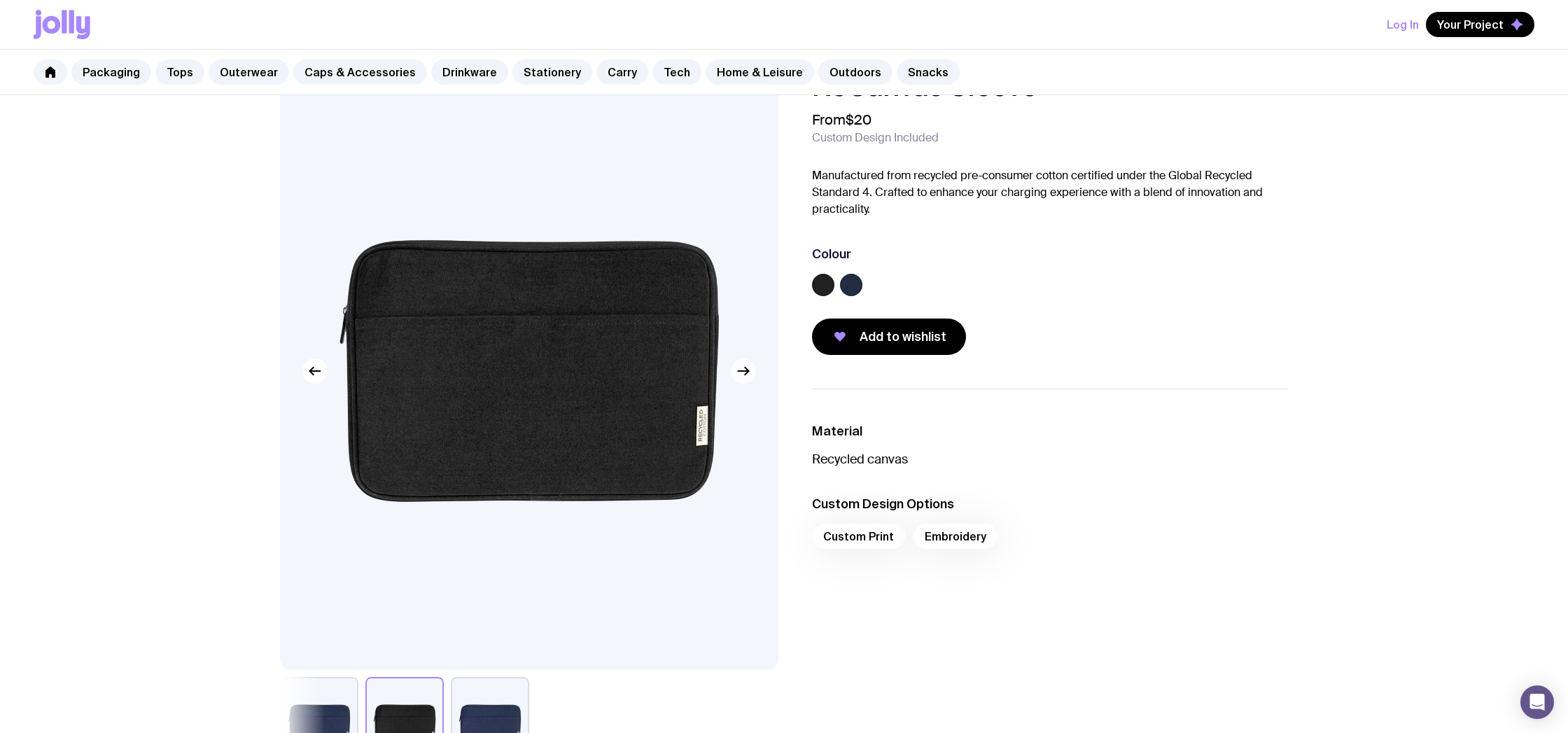
click at [745, 370] on icon "button" at bounding box center [743, 370] width 16 height 16
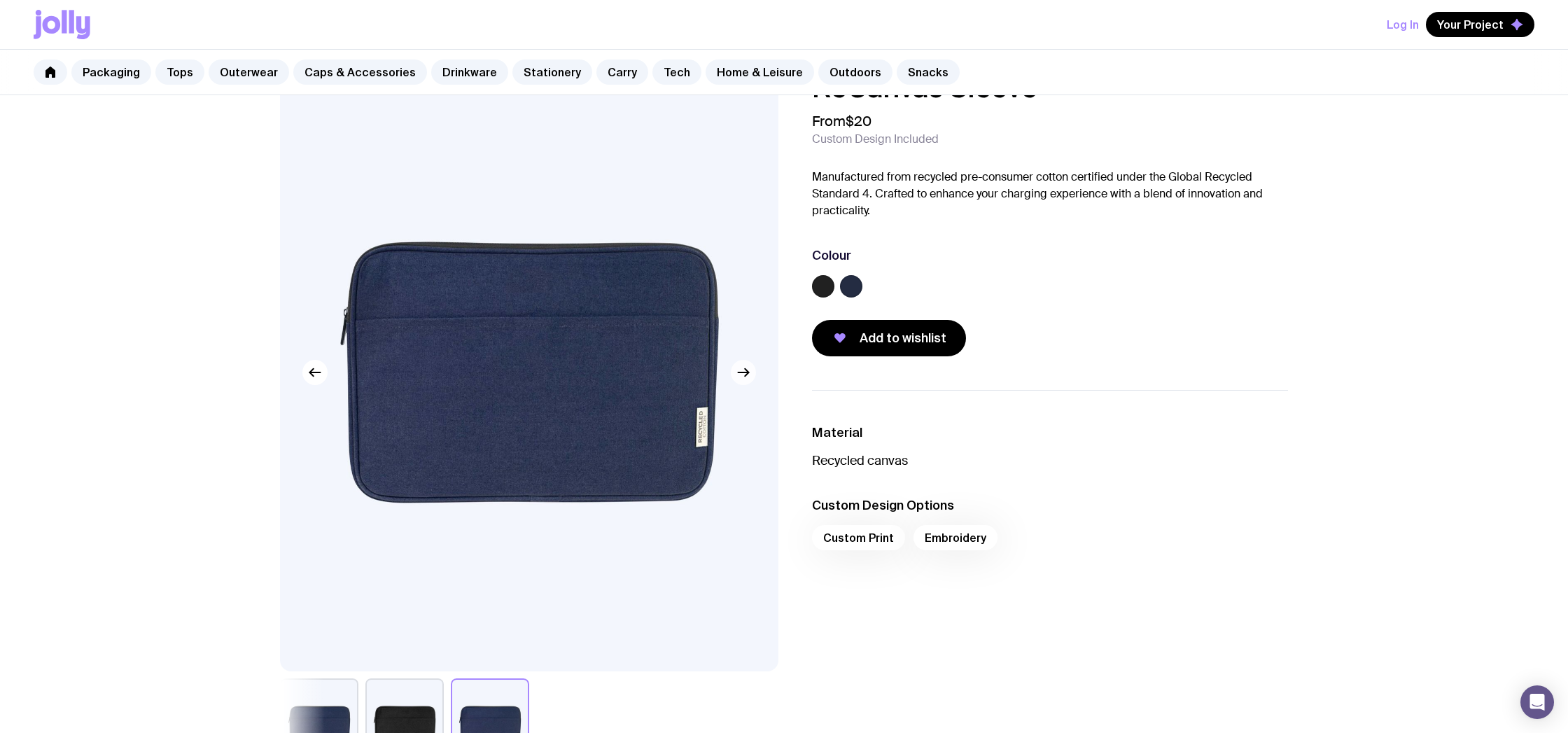
scroll to position [41, 1]
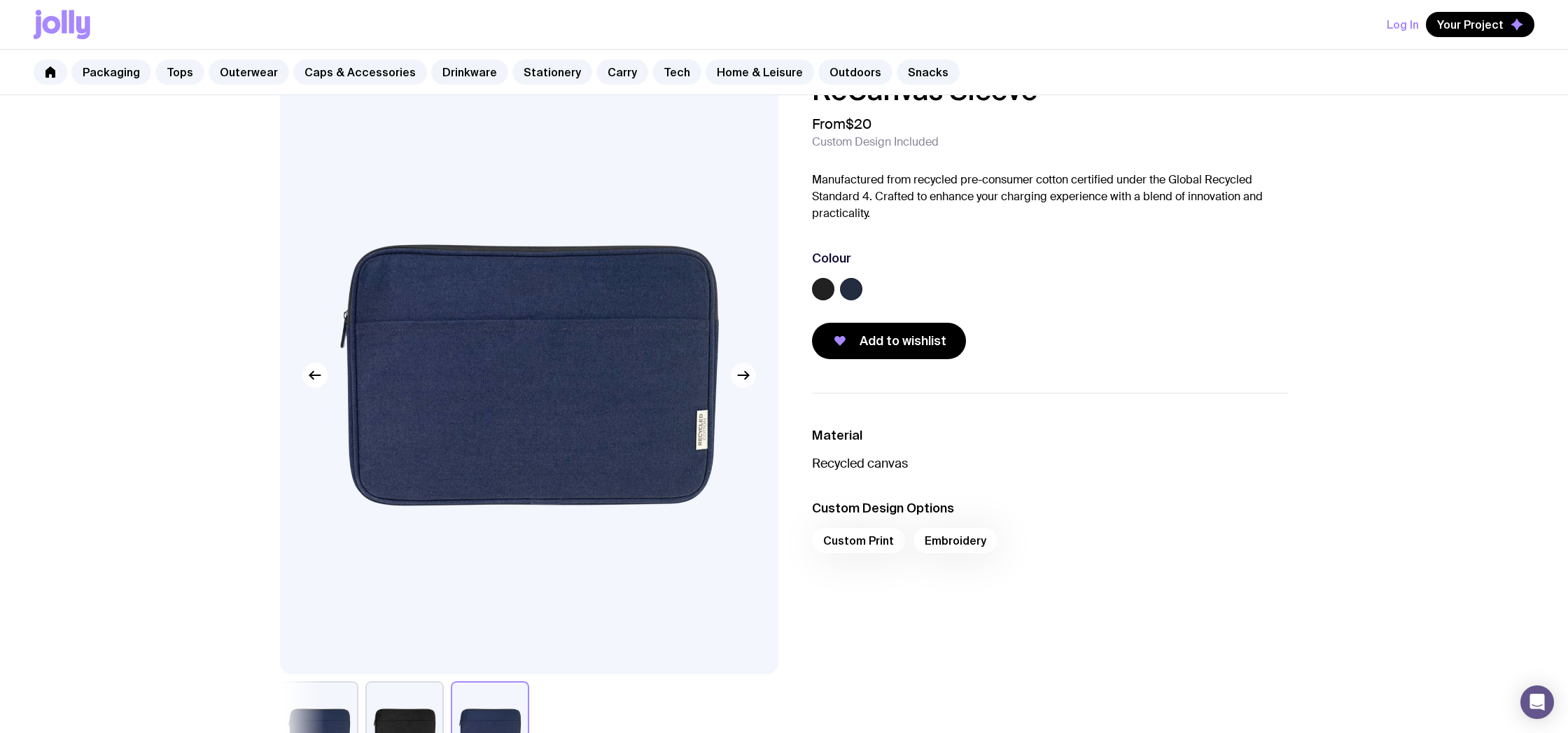
click at [744, 370] on icon "button" at bounding box center [743, 375] width 16 height 16
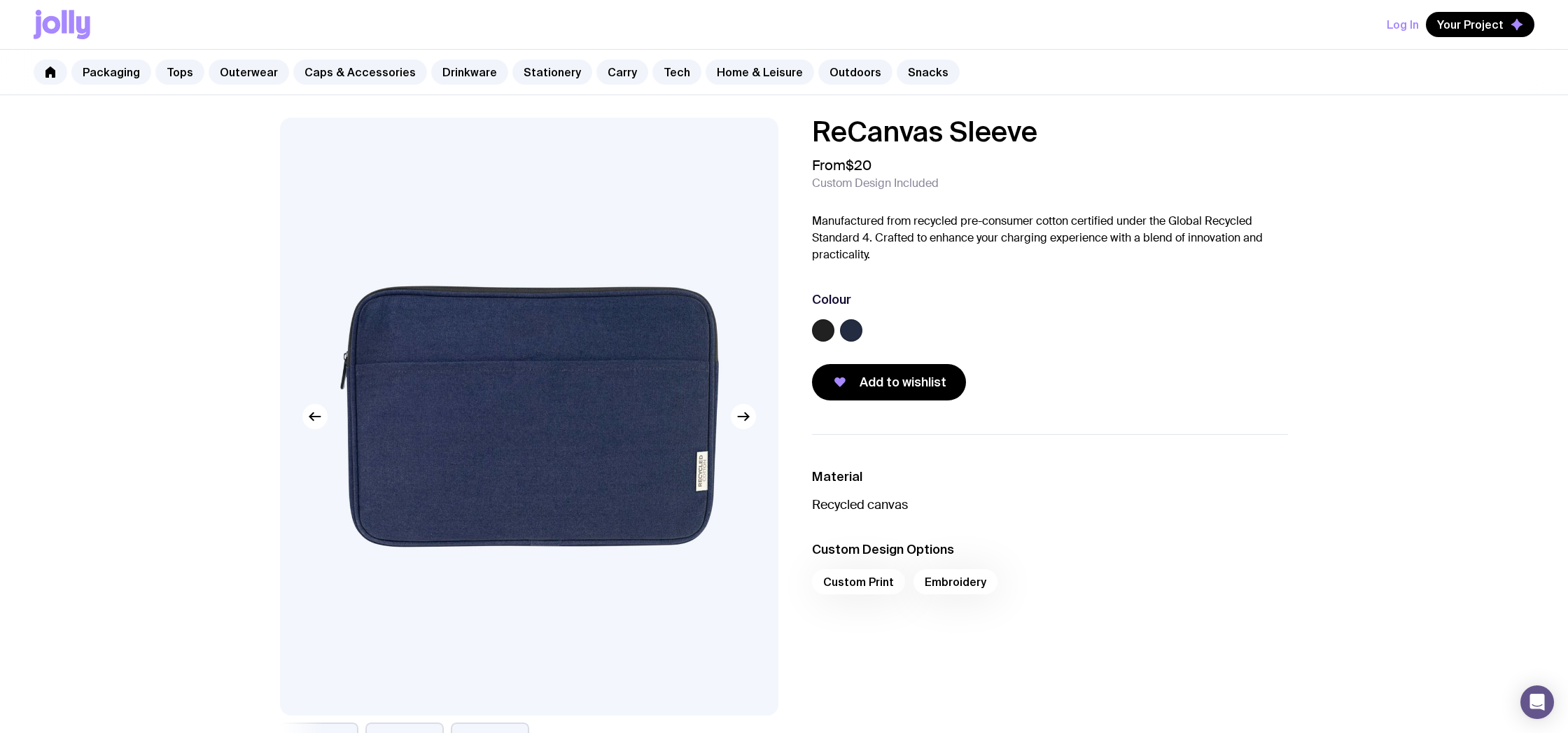
scroll to position [0, 0]
